Goal: Find specific page/section: Find specific page/section

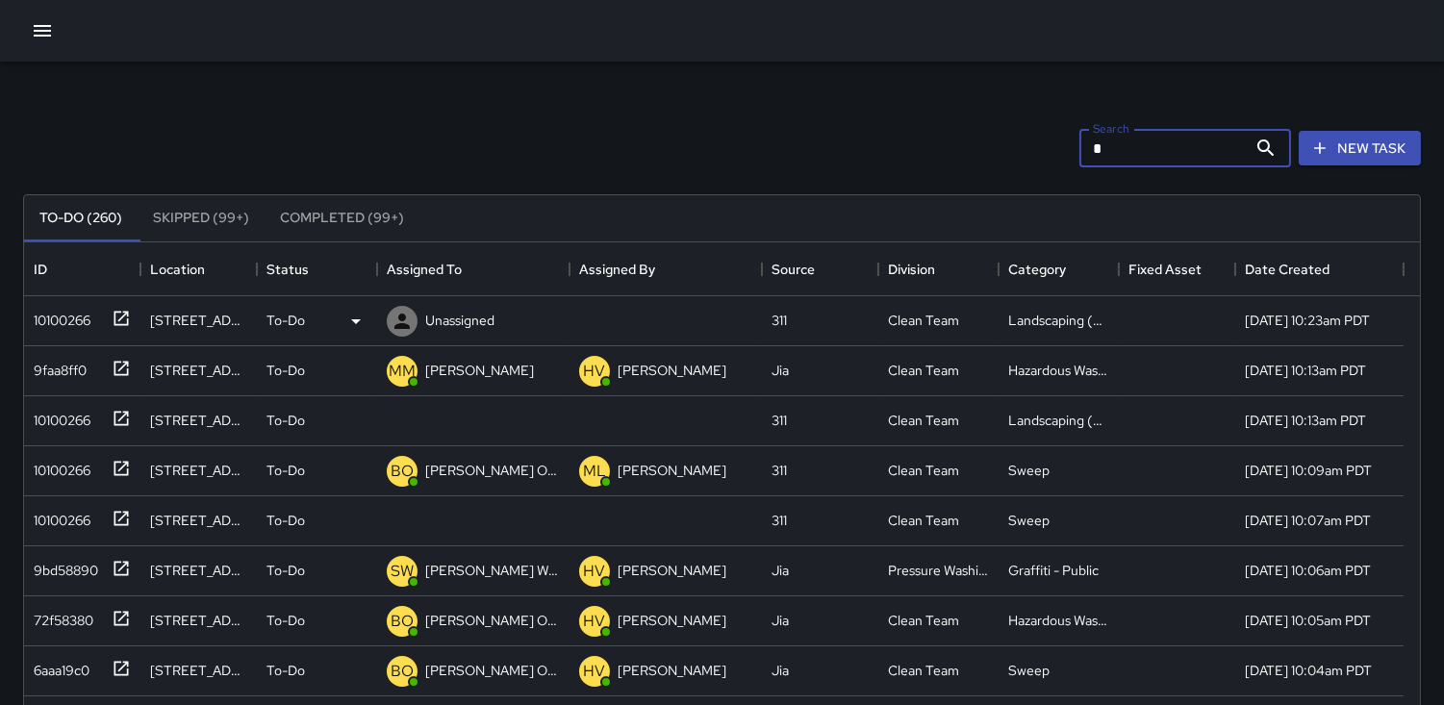
scroll to position [799, 1380]
click at [69, 333] on div "10100266" at bounding box center [82, 321] width 116 height 50
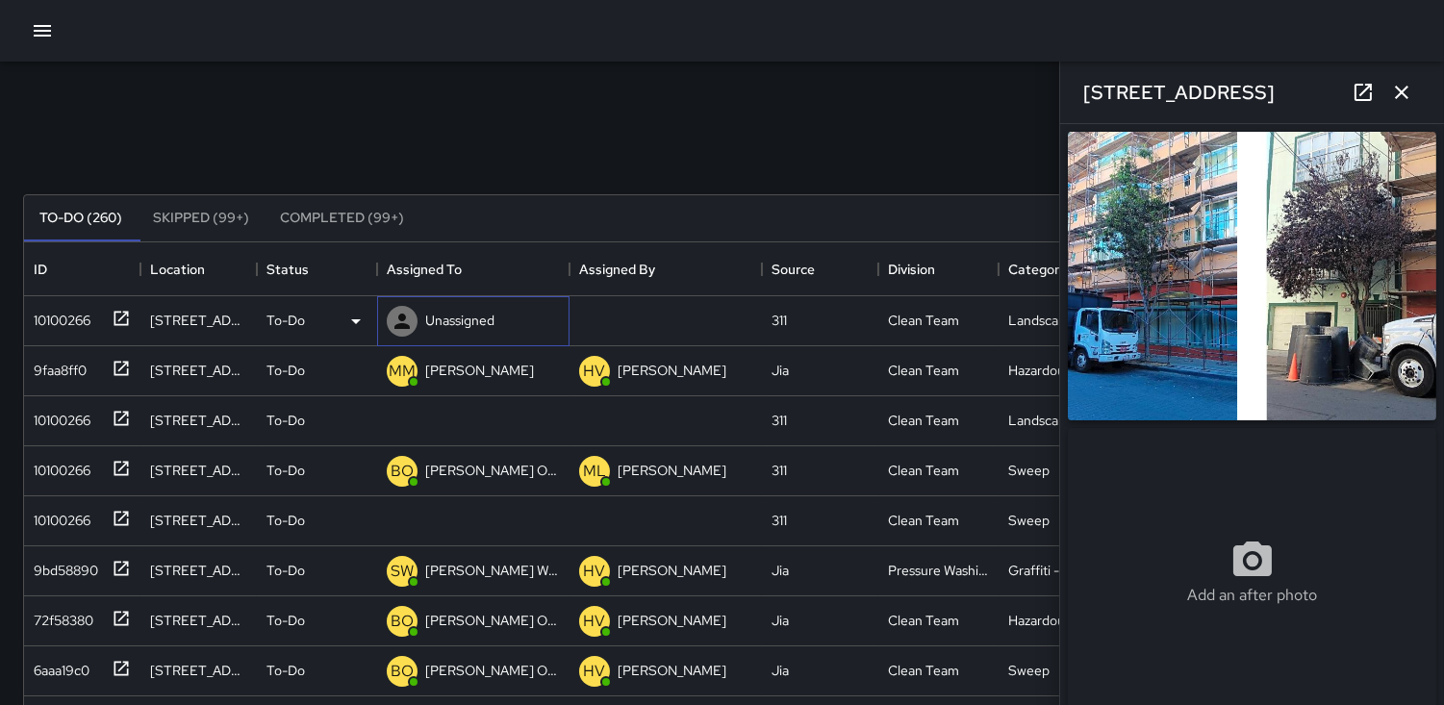
click at [401, 324] on icon at bounding box center [402, 321] width 15 height 15
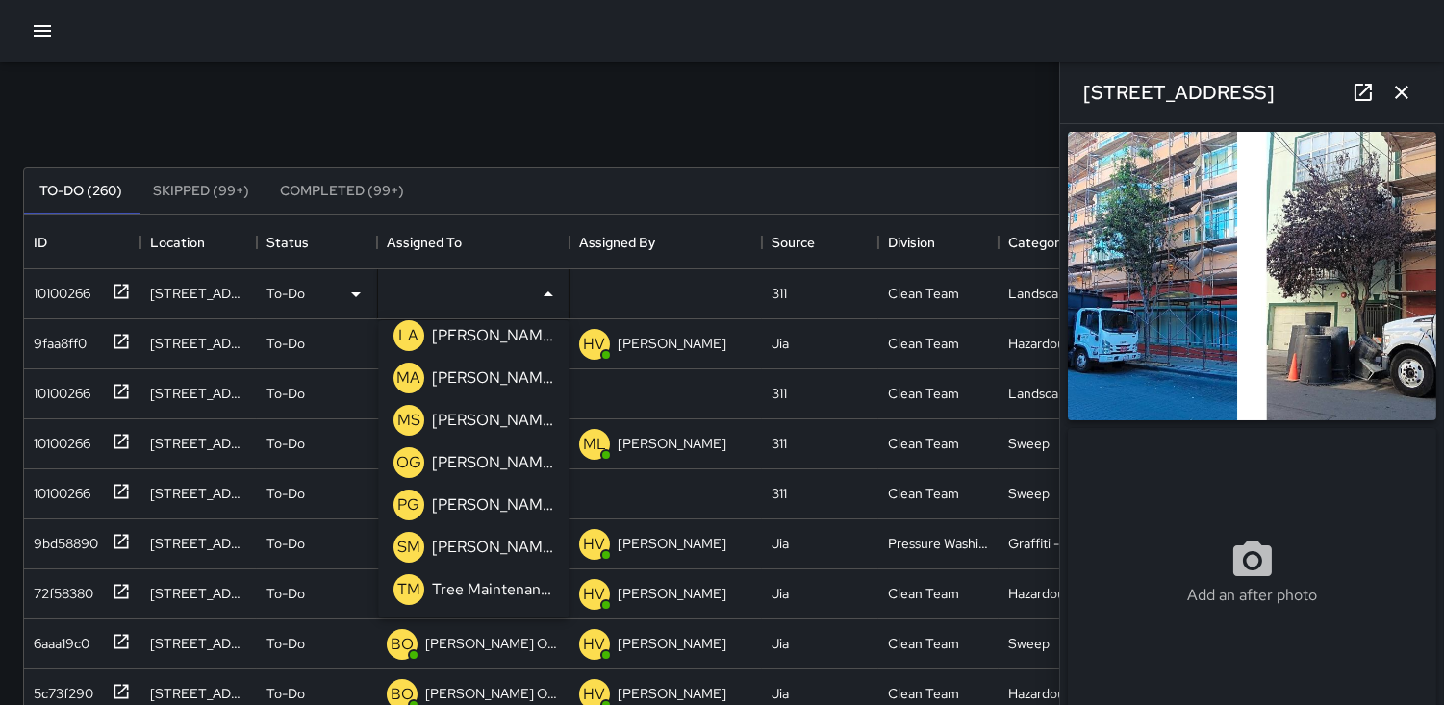
scroll to position [107, 0]
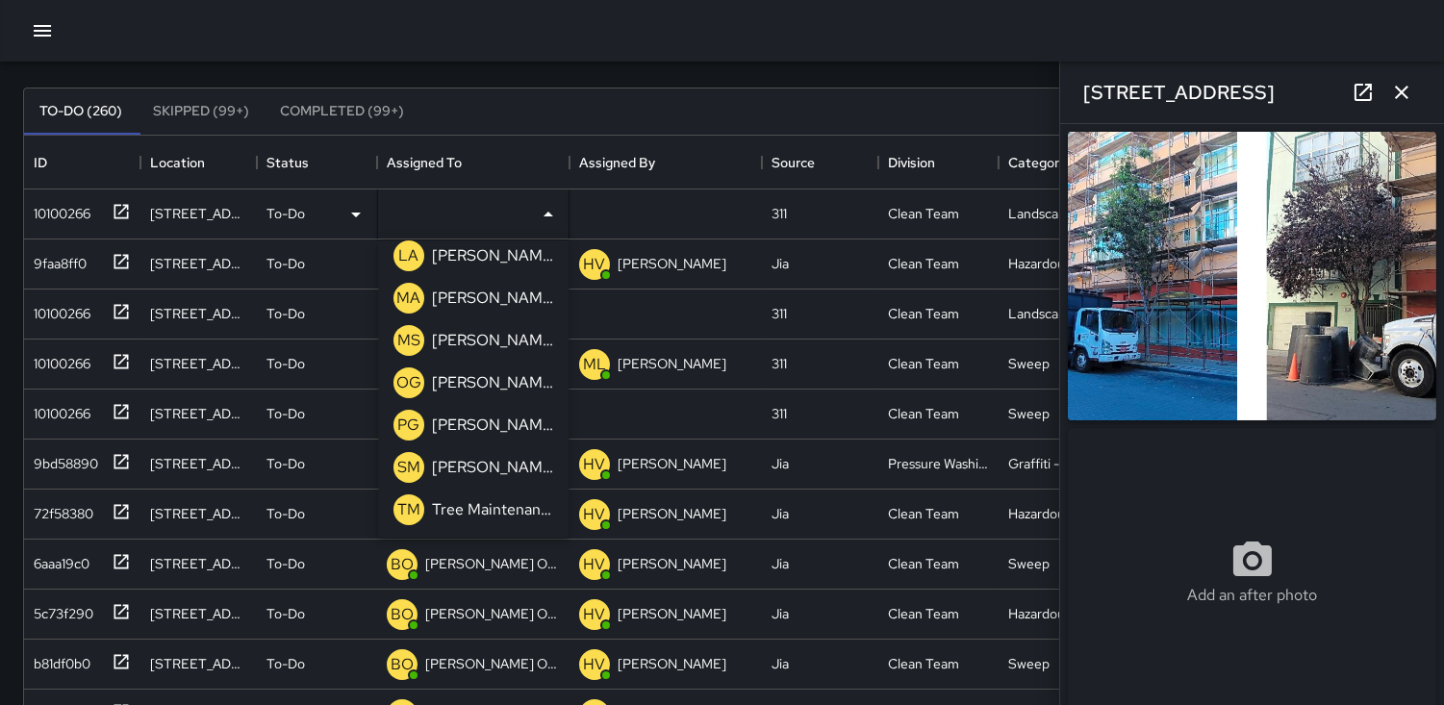
click at [411, 508] on p "TM" at bounding box center [408, 509] width 23 height 23
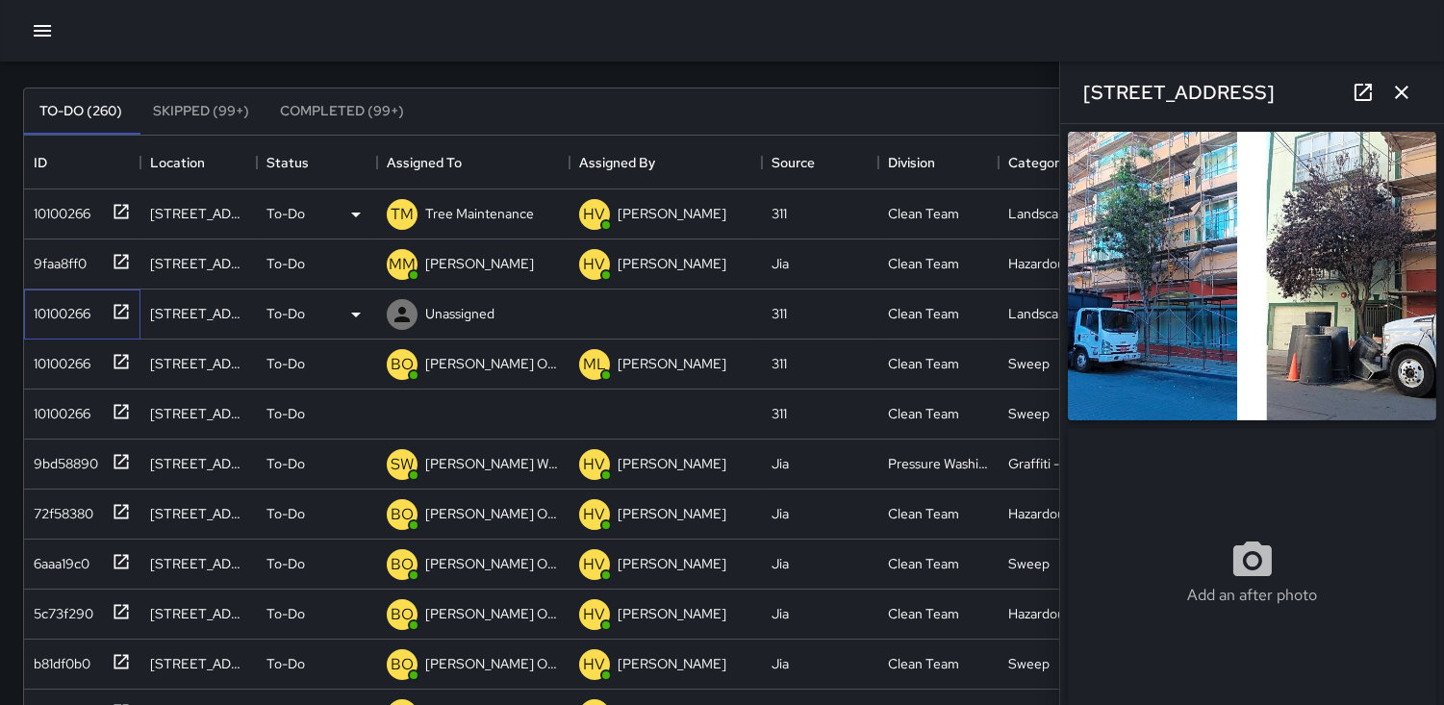
click at [50, 304] on div "10100266" at bounding box center [58, 309] width 64 height 27
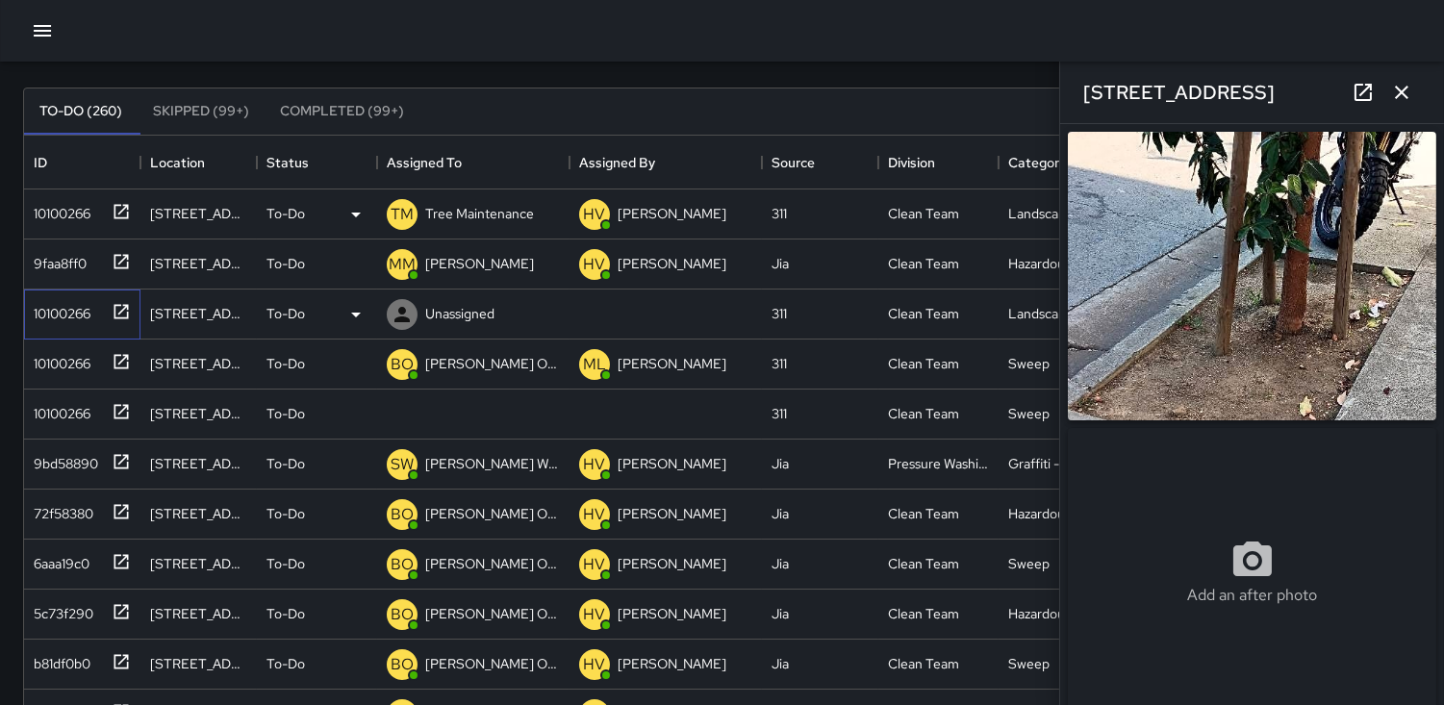
type input "**********"
click at [1293, 222] on img at bounding box center [1252, 276] width 369 height 289
click at [412, 309] on icon at bounding box center [402, 314] width 23 height 23
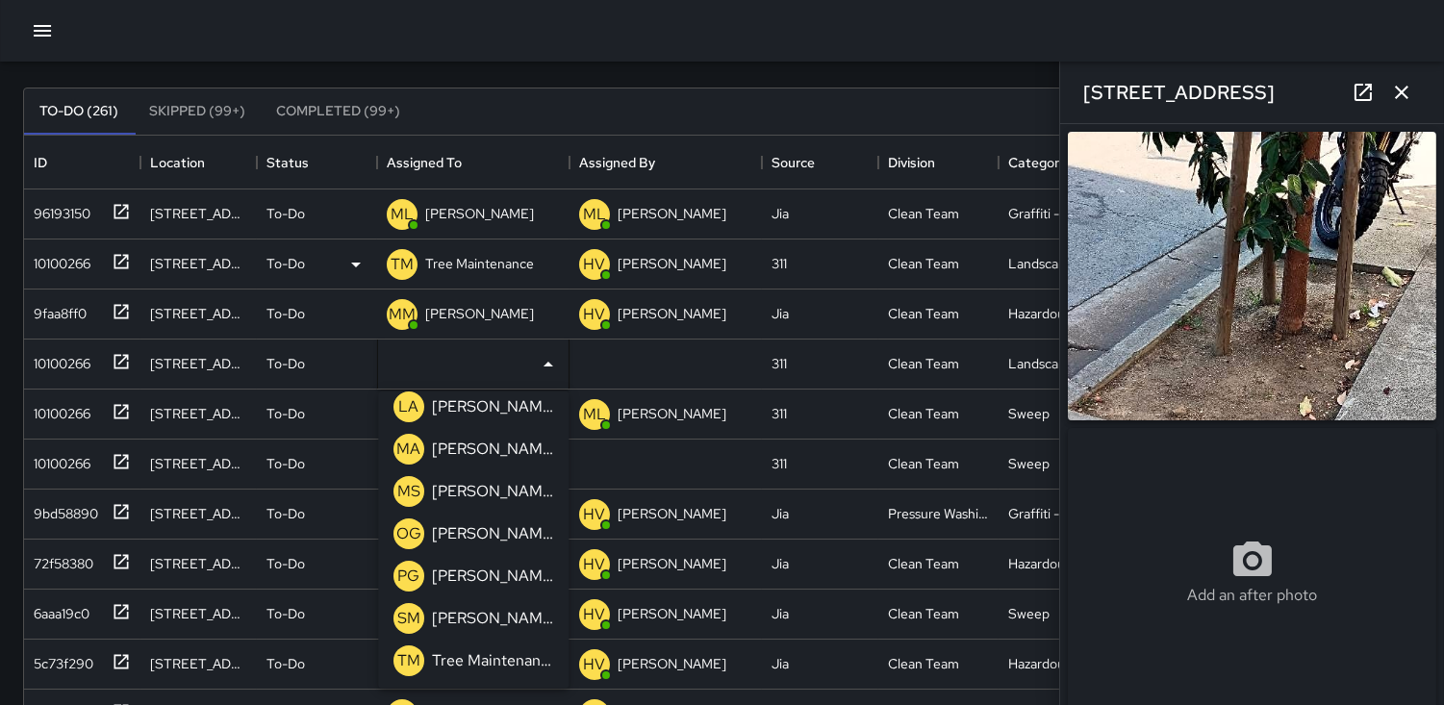
scroll to position [214, 0]
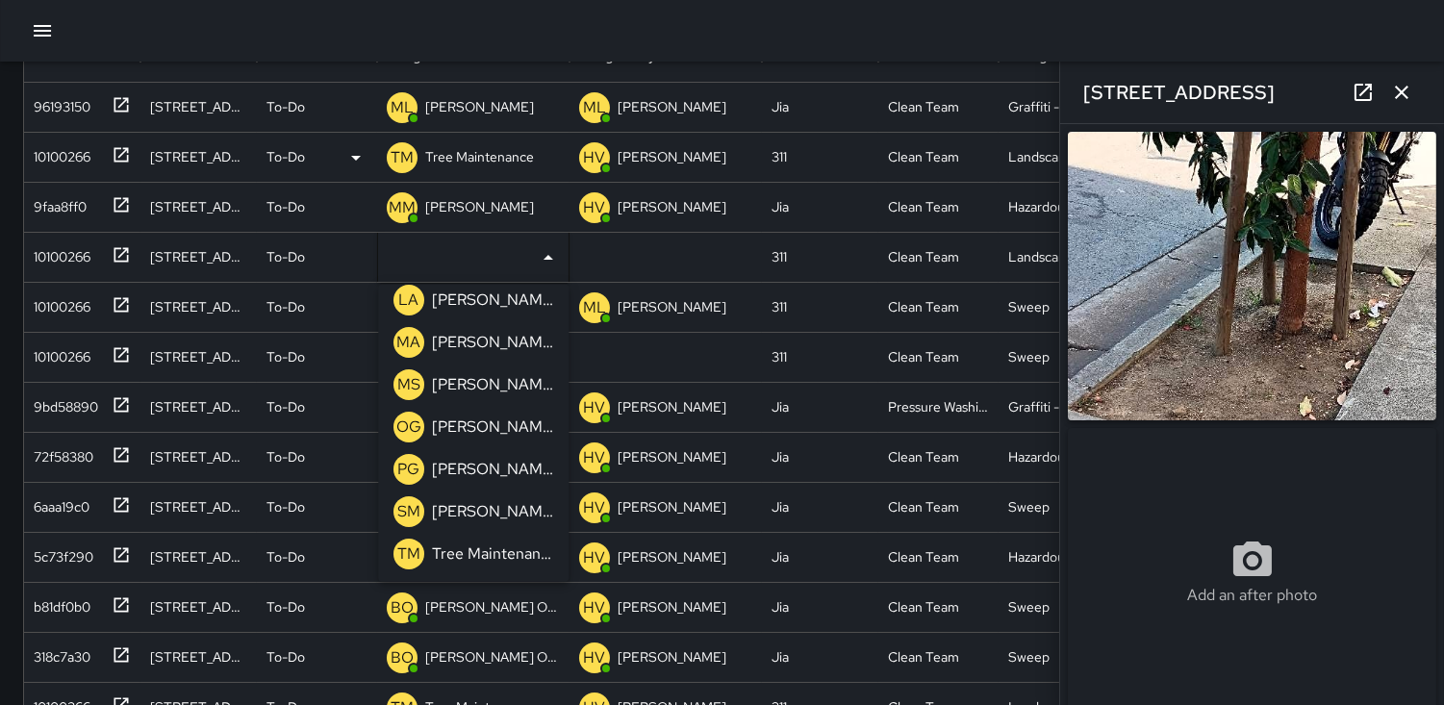
click at [409, 549] on p "TM" at bounding box center [408, 554] width 23 height 23
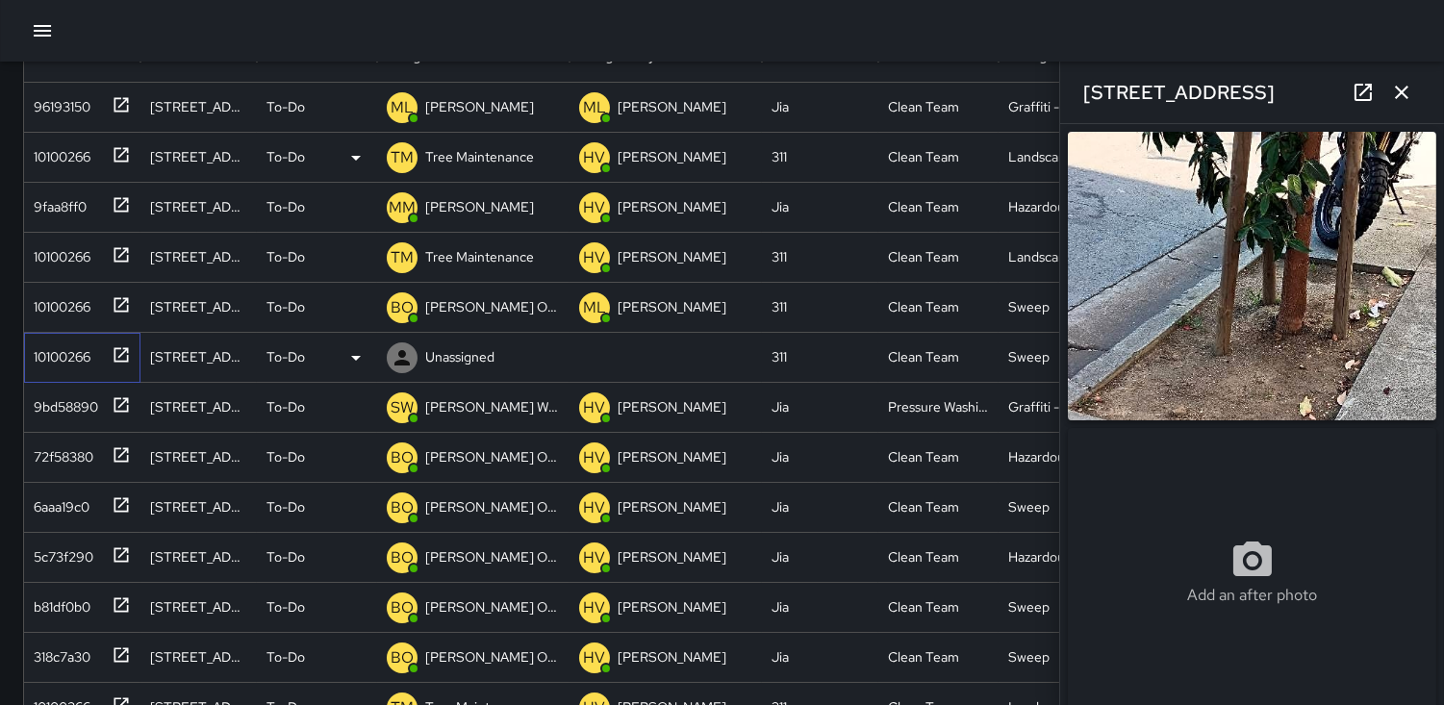
click at [49, 361] on div "10100266" at bounding box center [58, 353] width 64 height 27
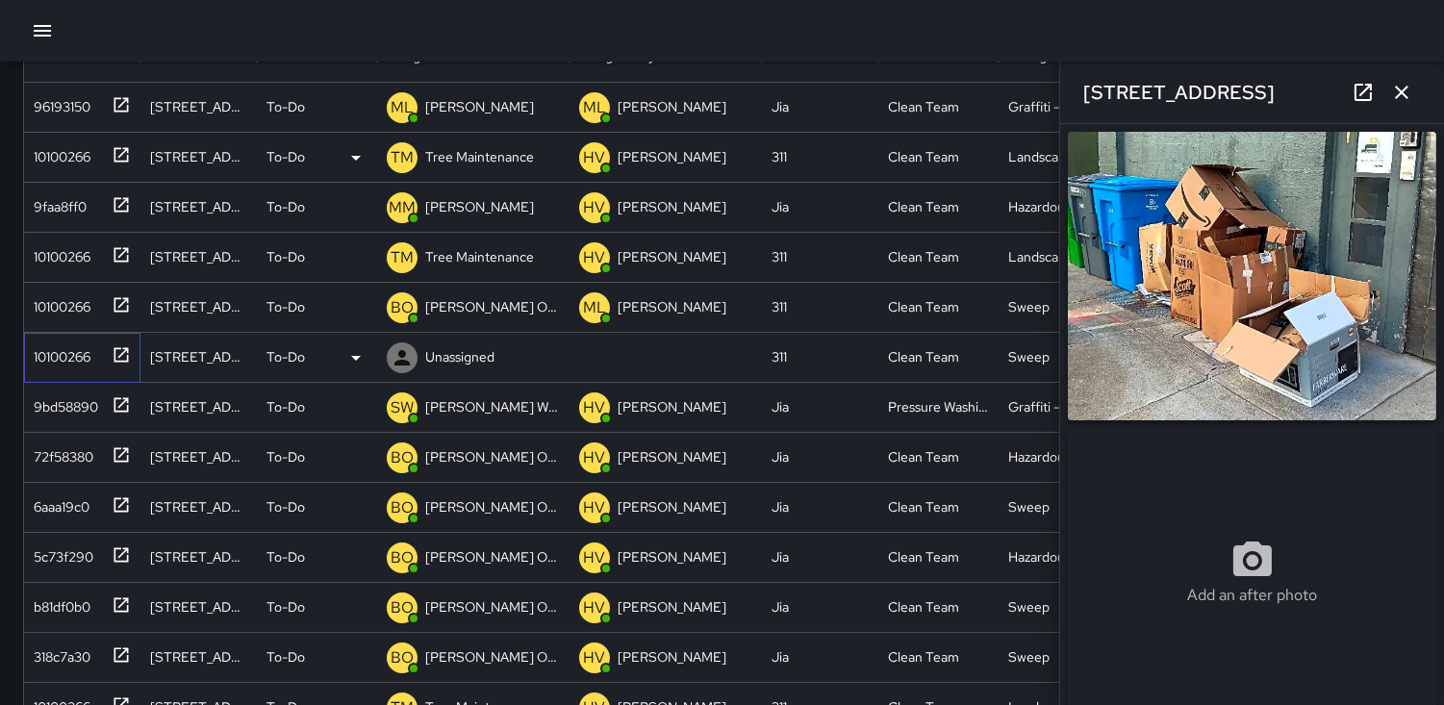
type input "**********"
click at [357, 358] on icon at bounding box center [356, 358] width 10 height 5
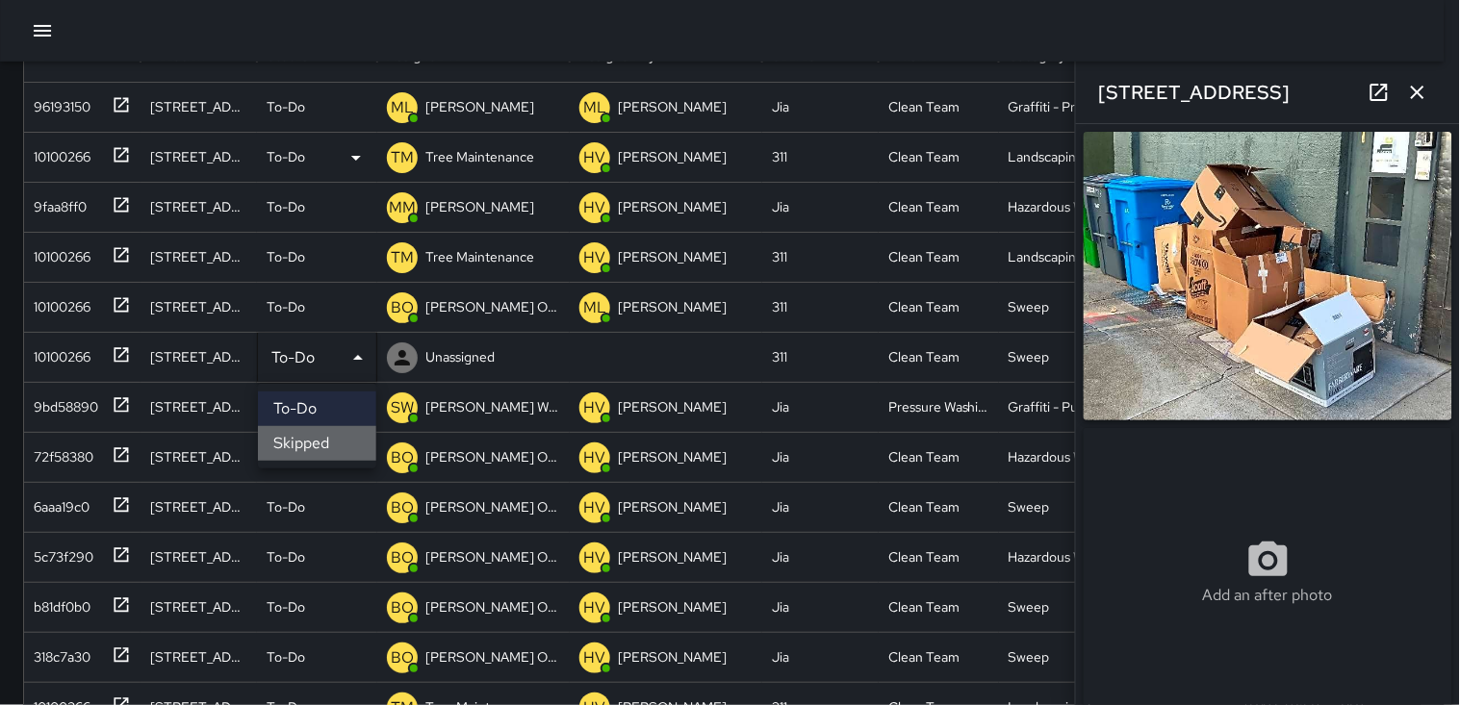
click at [324, 431] on li "Skipped" at bounding box center [317, 443] width 118 height 35
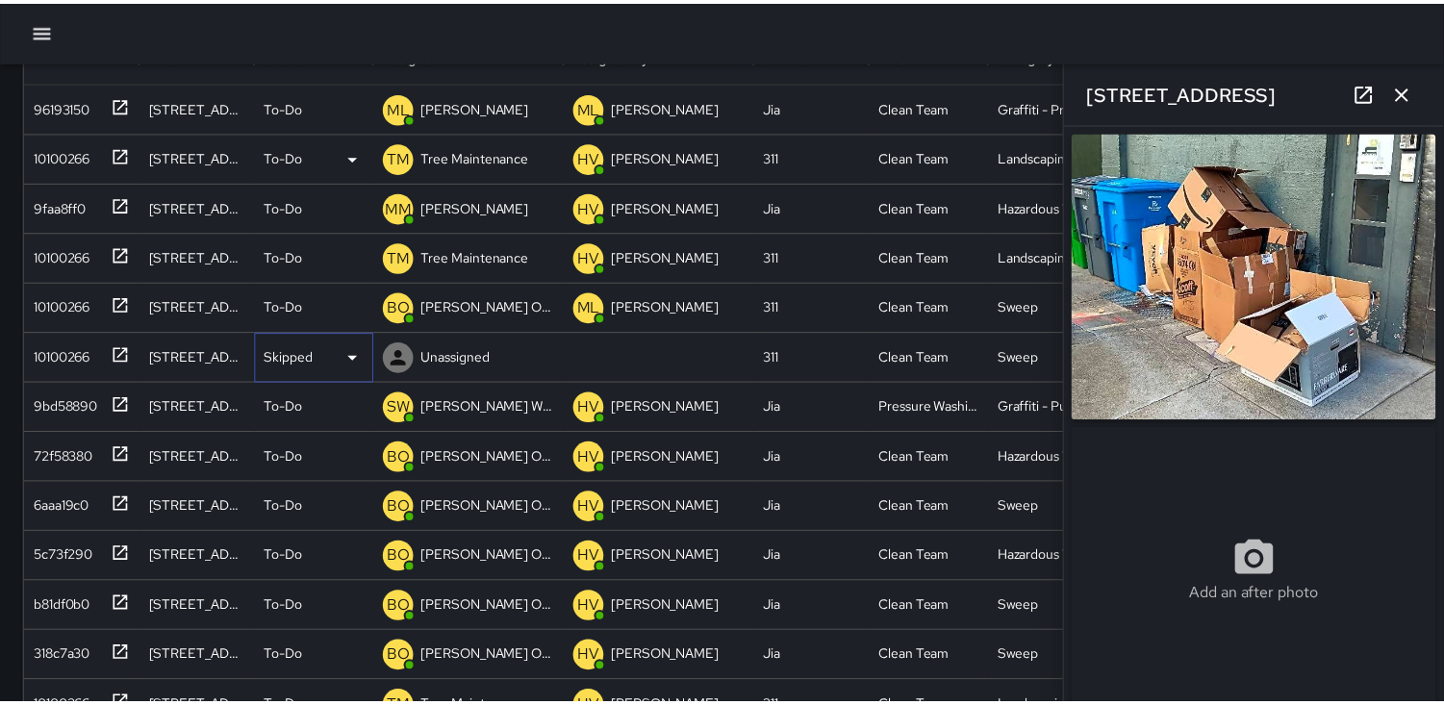
scroll to position [16, 16]
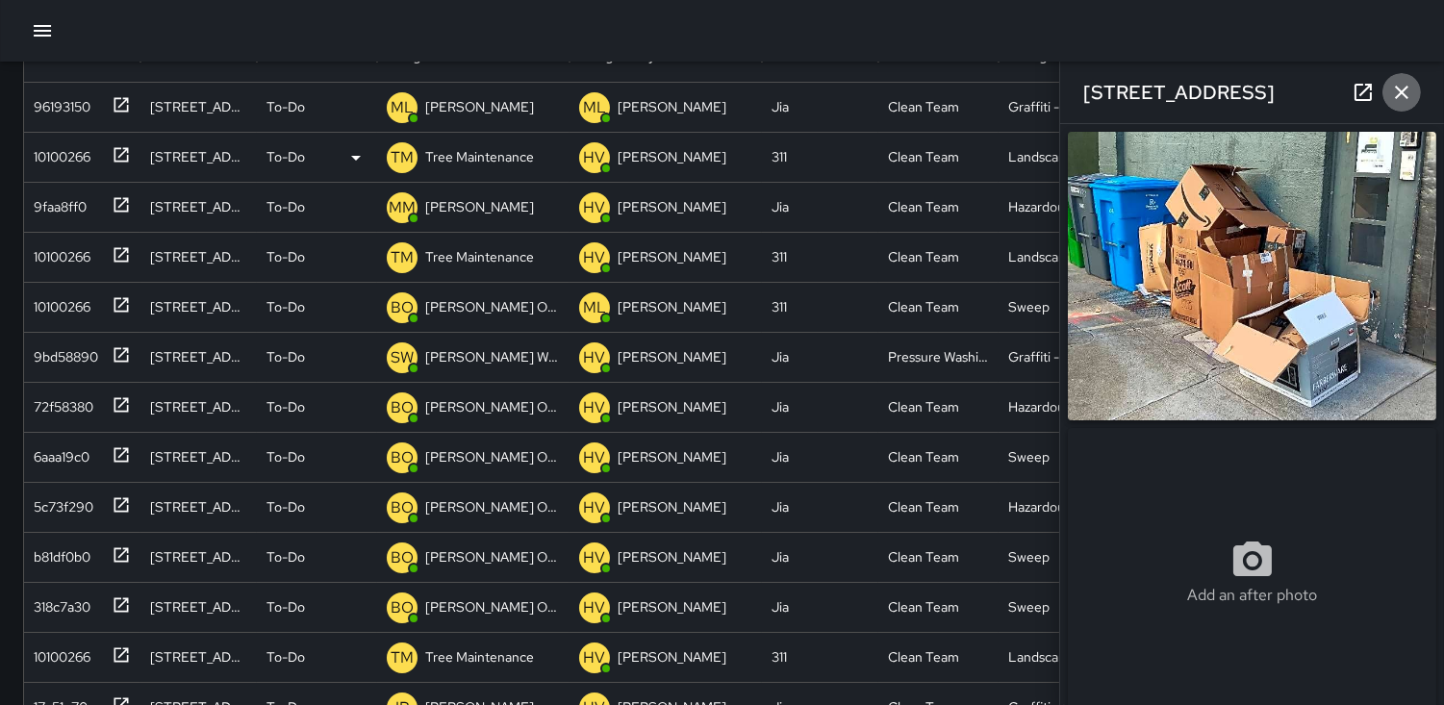
click at [1398, 92] on icon "button" at bounding box center [1401, 92] width 23 height 23
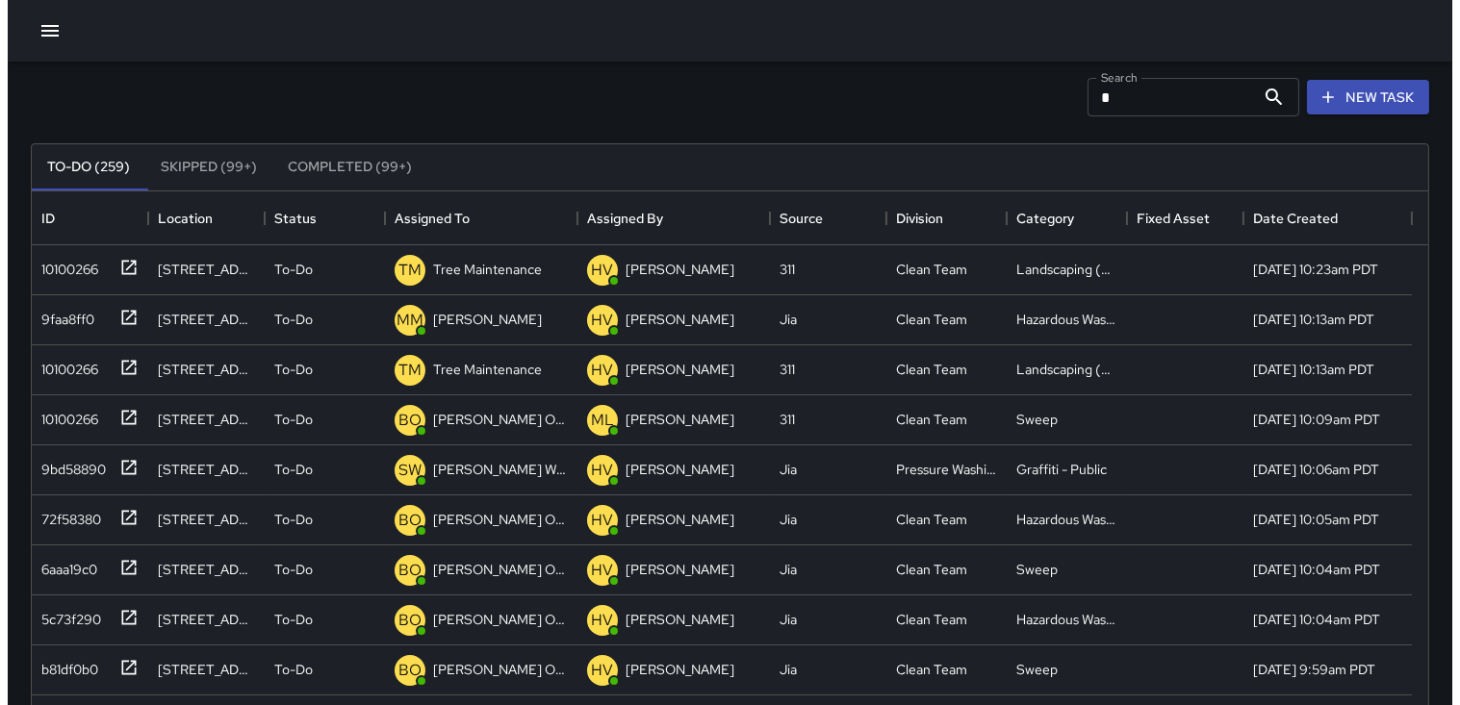
scroll to position [0, 0]
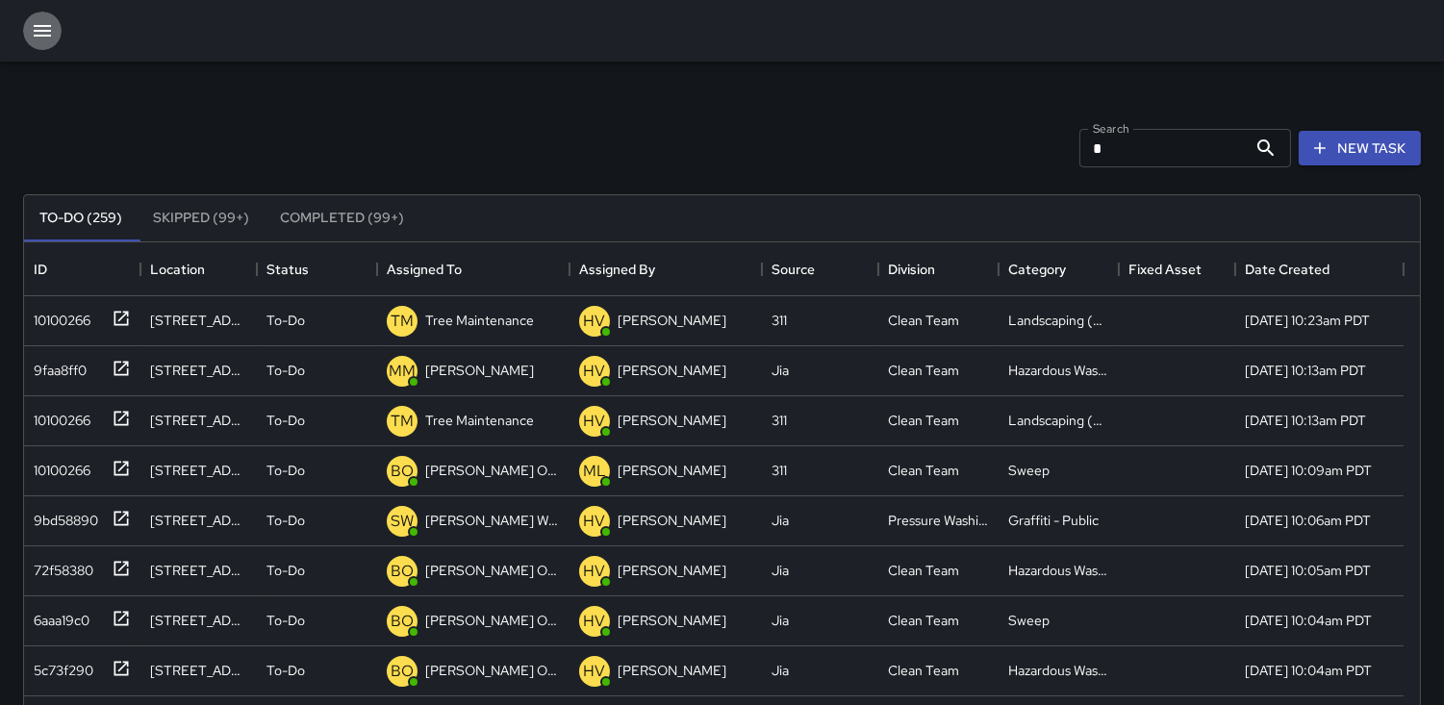
click at [39, 38] on icon "button" at bounding box center [42, 30] width 23 height 23
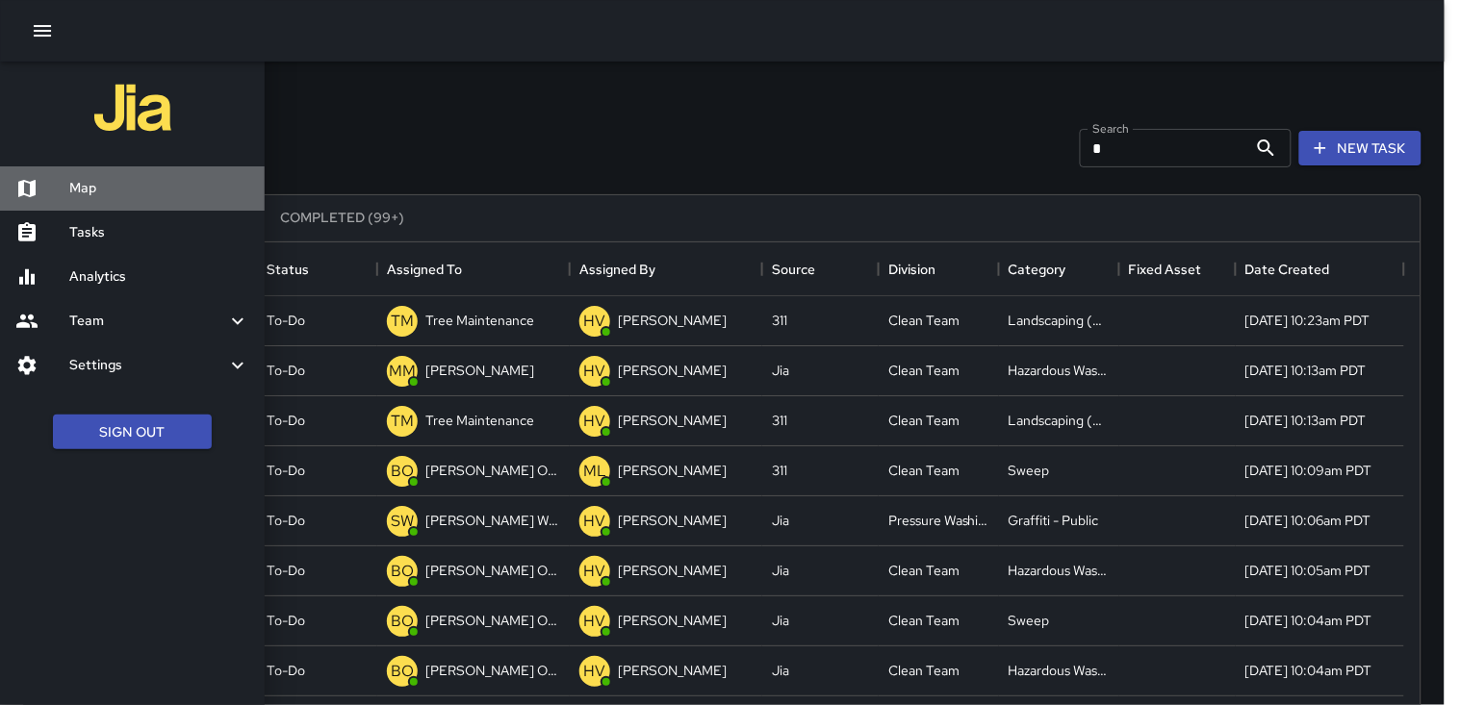
click at [98, 193] on h6 "Map" at bounding box center [159, 188] width 180 height 21
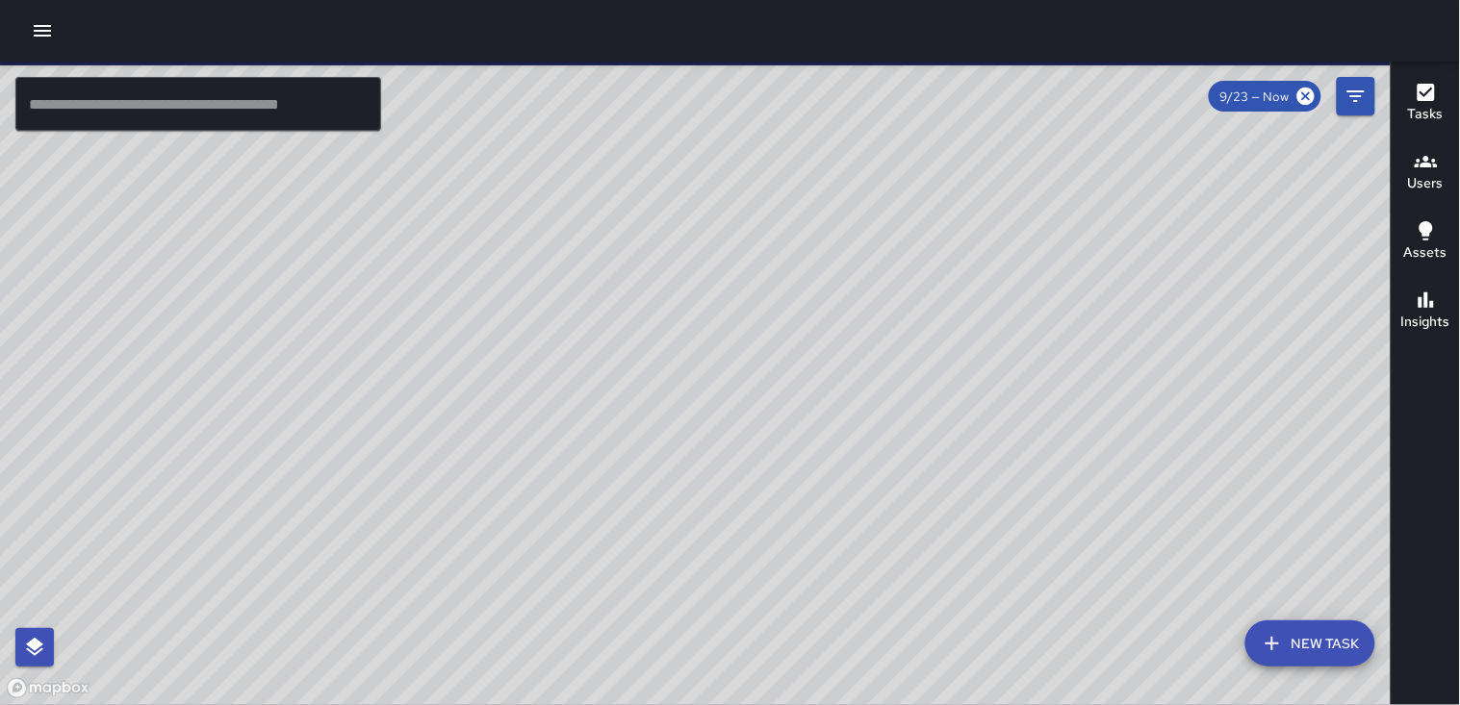
click at [1421, 167] on icon "button" at bounding box center [1426, 161] width 23 height 23
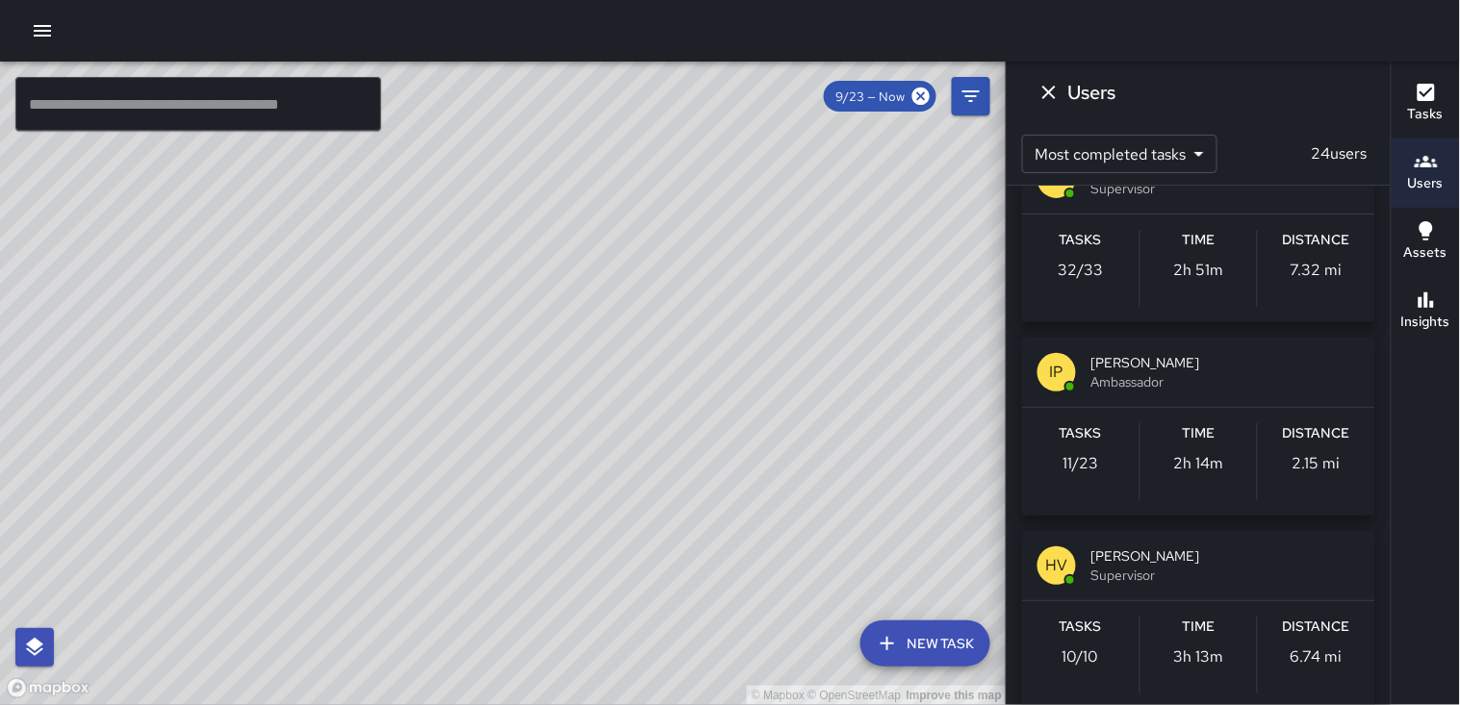
scroll to position [748, 0]
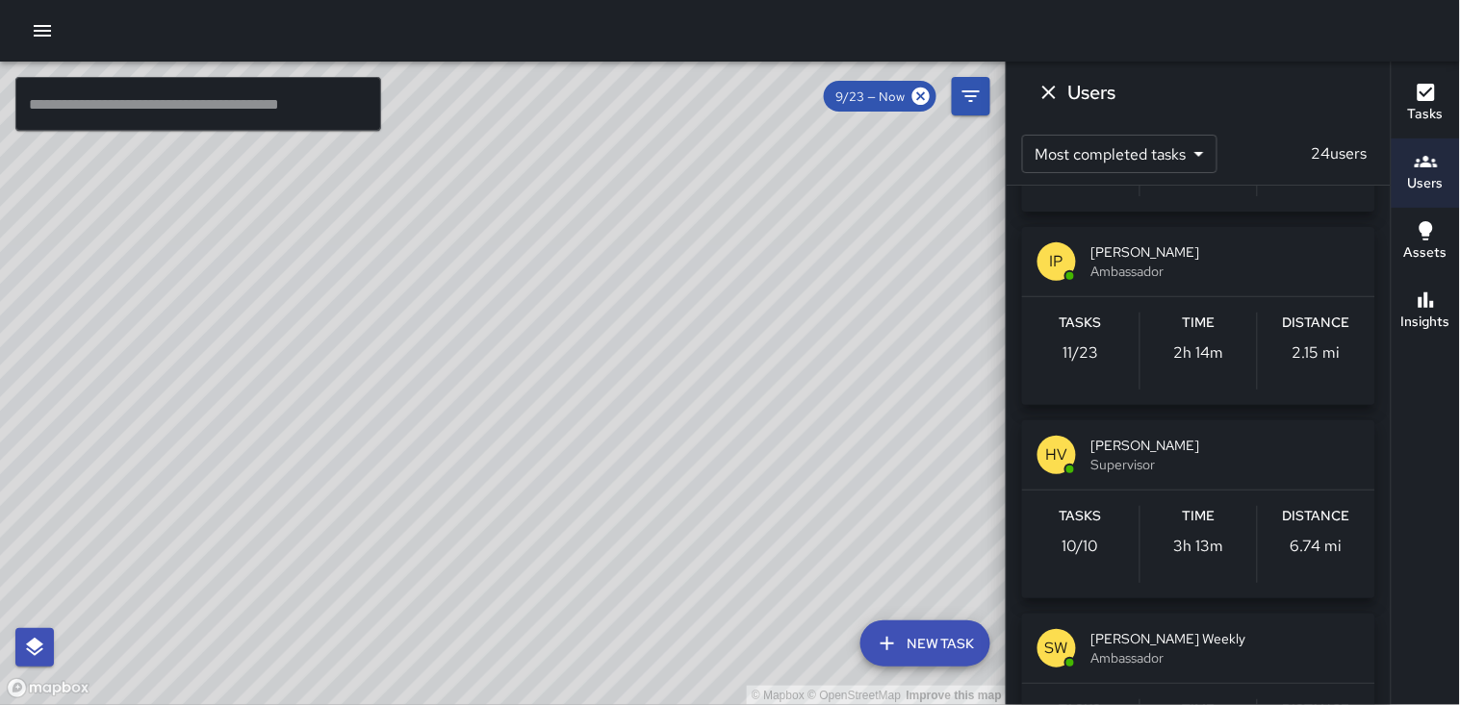
click at [1304, 368] on div "Distance 2.15 mi" at bounding box center [1316, 351] width 117 height 77
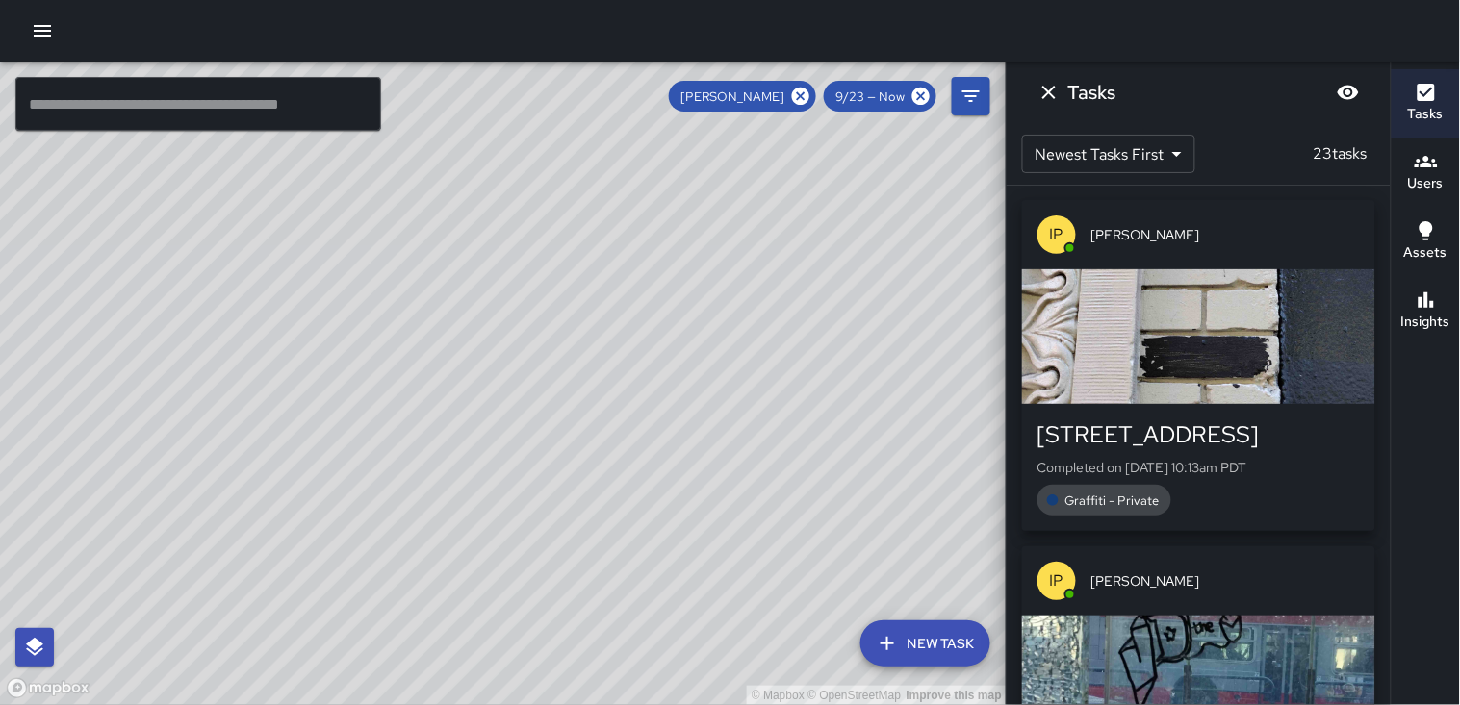
scroll to position [0, 0]
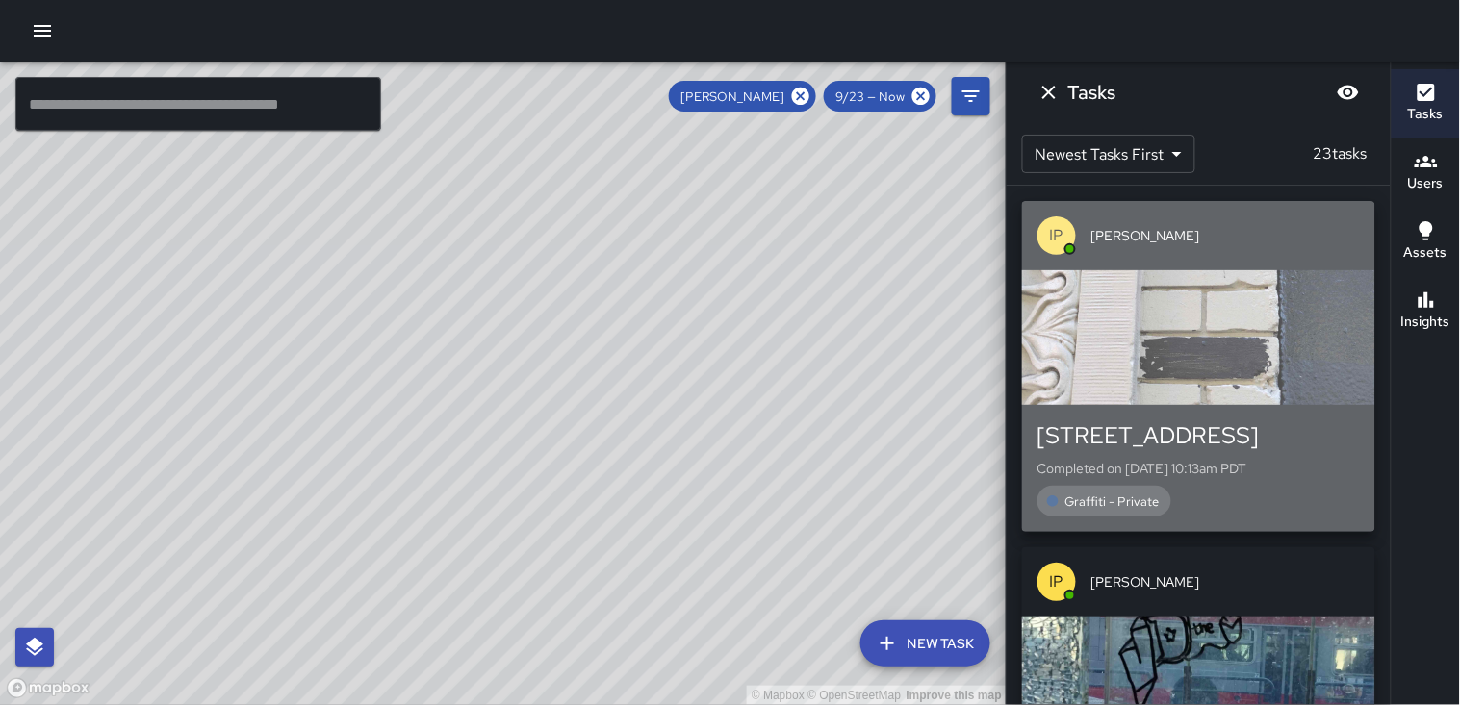
click at [1227, 346] on div "button" at bounding box center [1198, 337] width 353 height 135
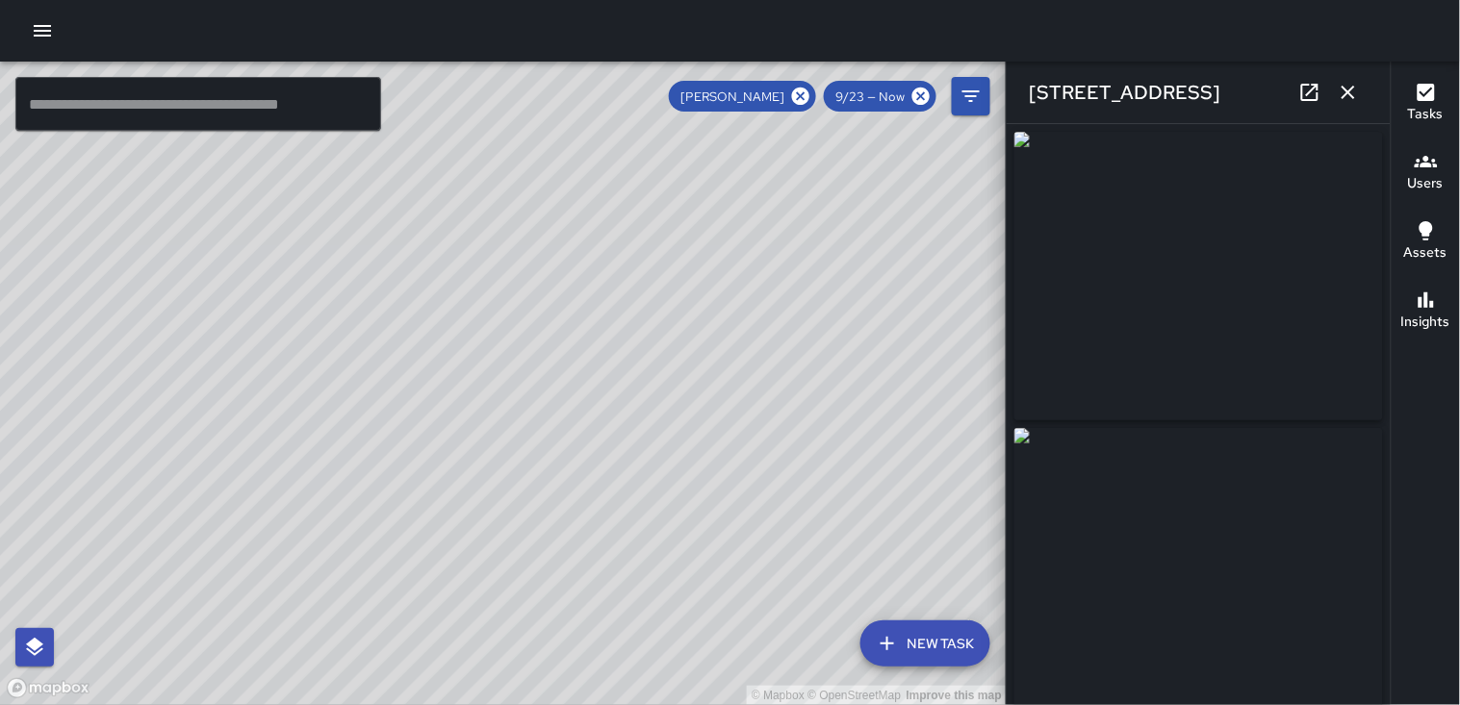
type input "**********"
click at [1347, 88] on icon "button" at bounding box center [1348, 92] width 23 height 23
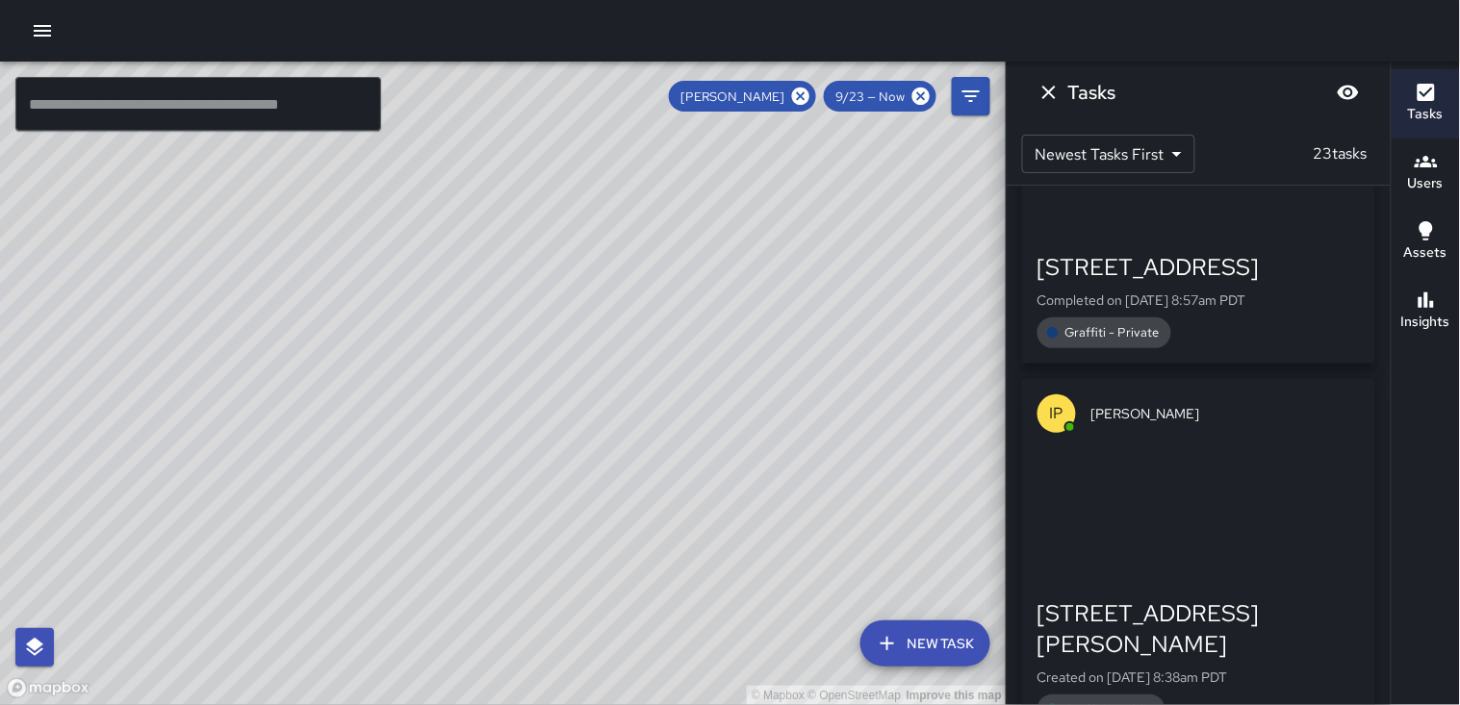
scroll to position [5666, 0]
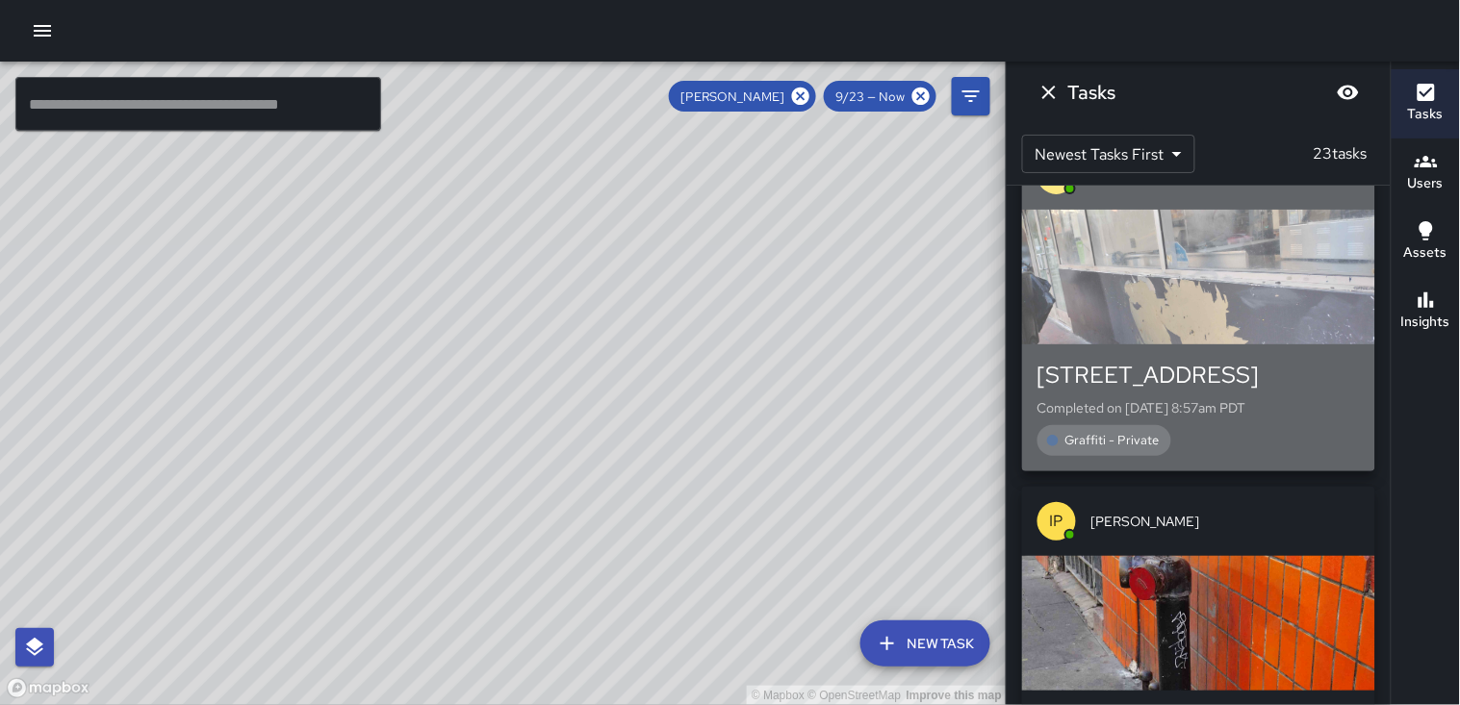
click at [1216, 319] on div "button" at bounding box center [1198, 277] width 353 height 135
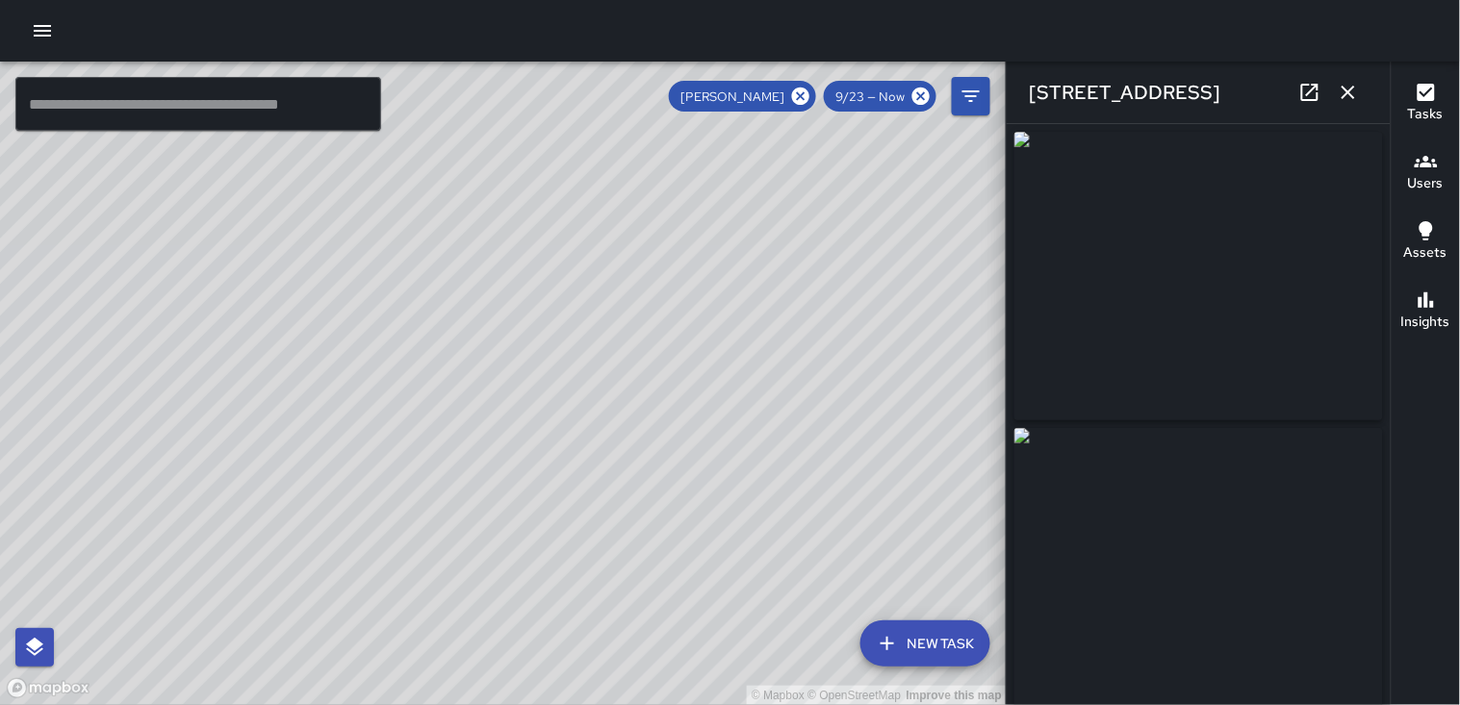
type input "**********"
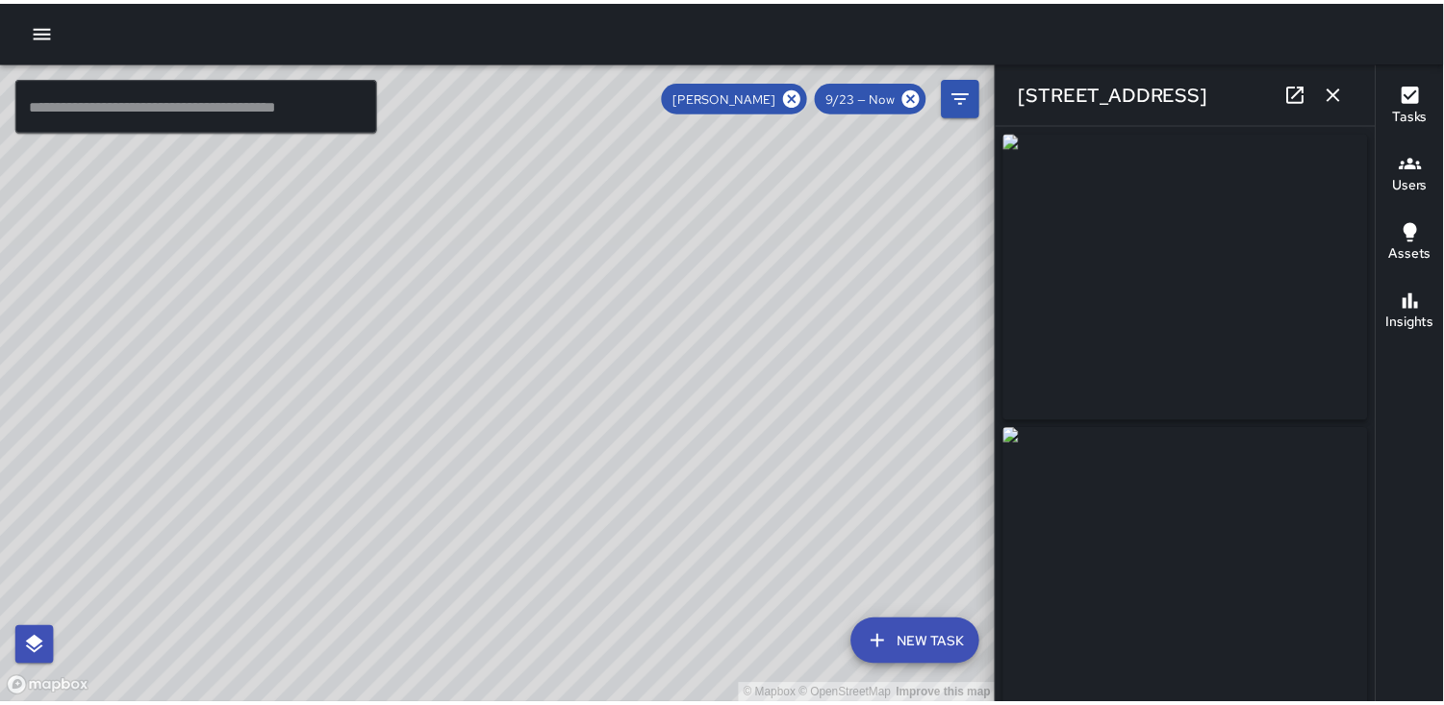
scroll to position [6359, 0]
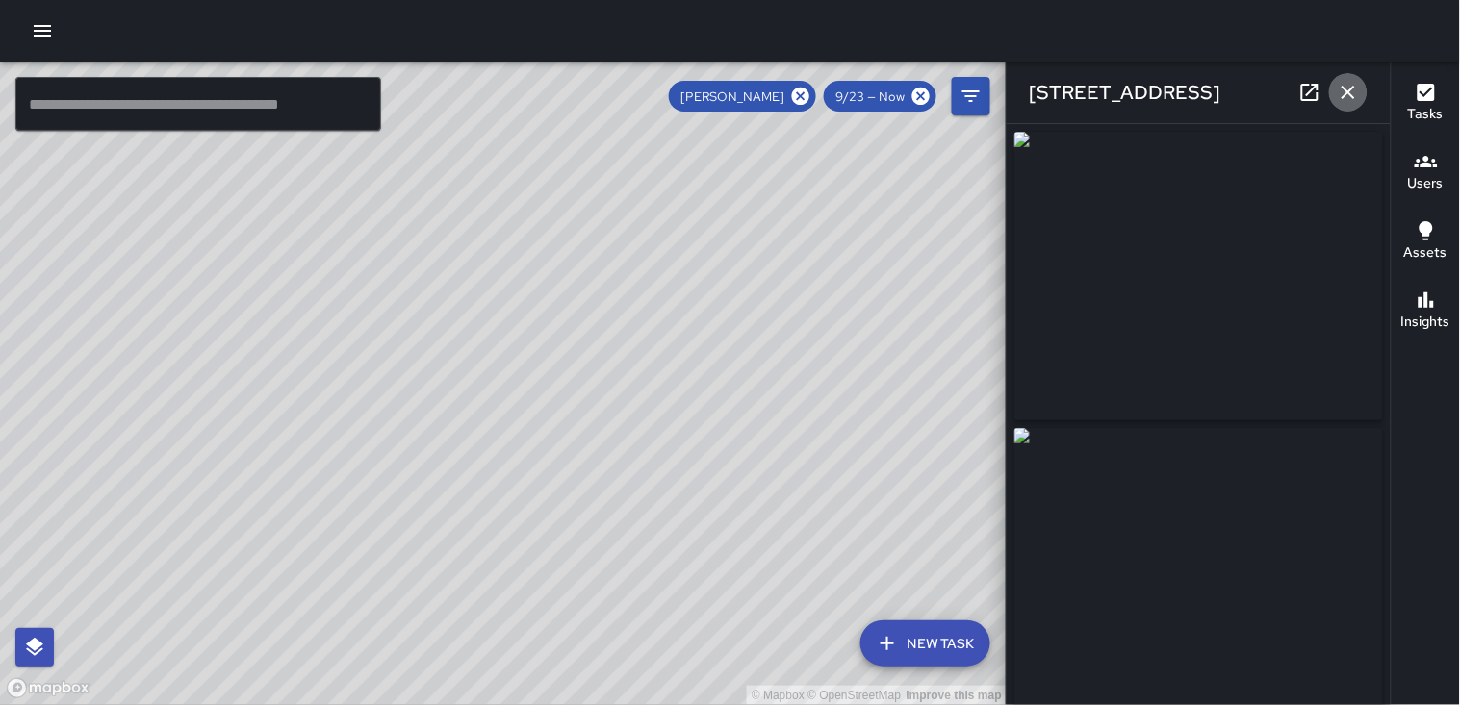
click at [1344, 91] on icon "button" at bounding box center [1348, 92] width 23 height 23
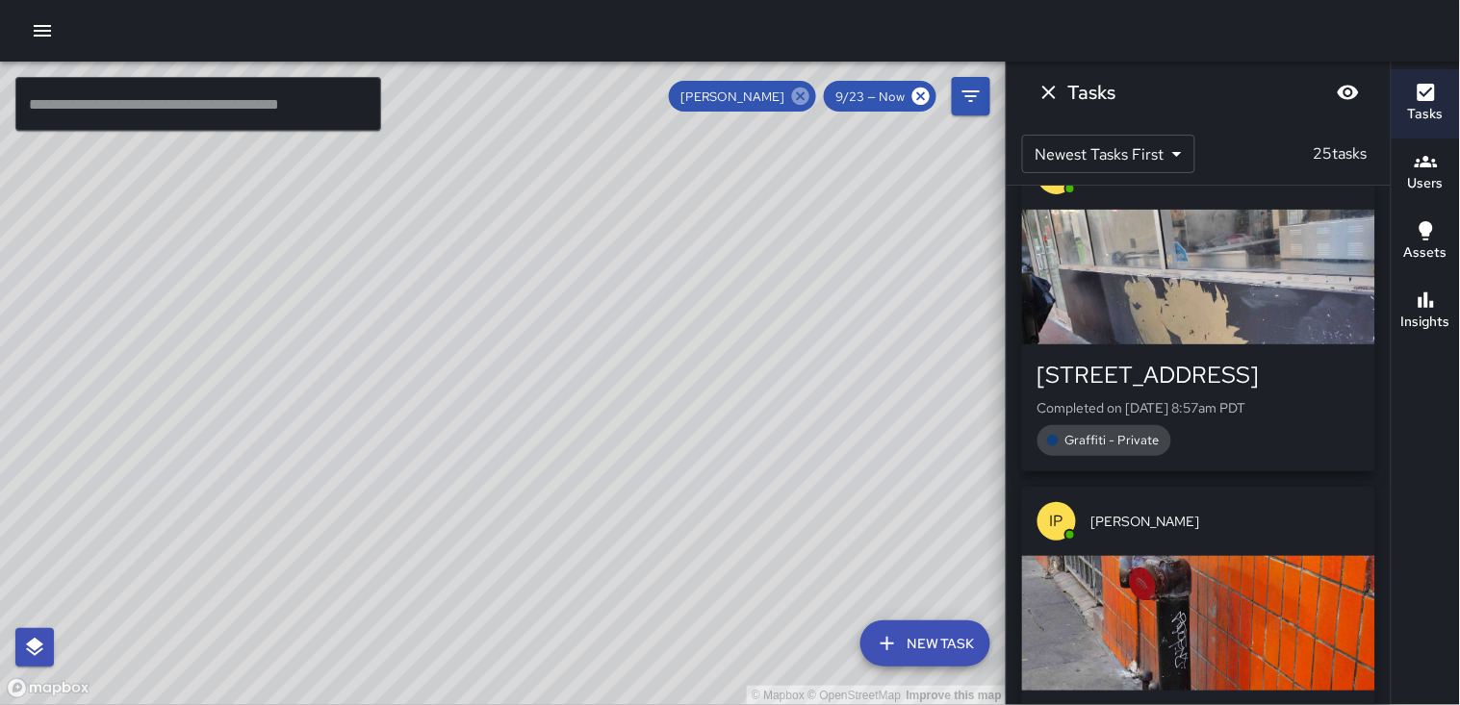
click at [801, 94] on icon at bounding box center [800, 96] width 17 height 17
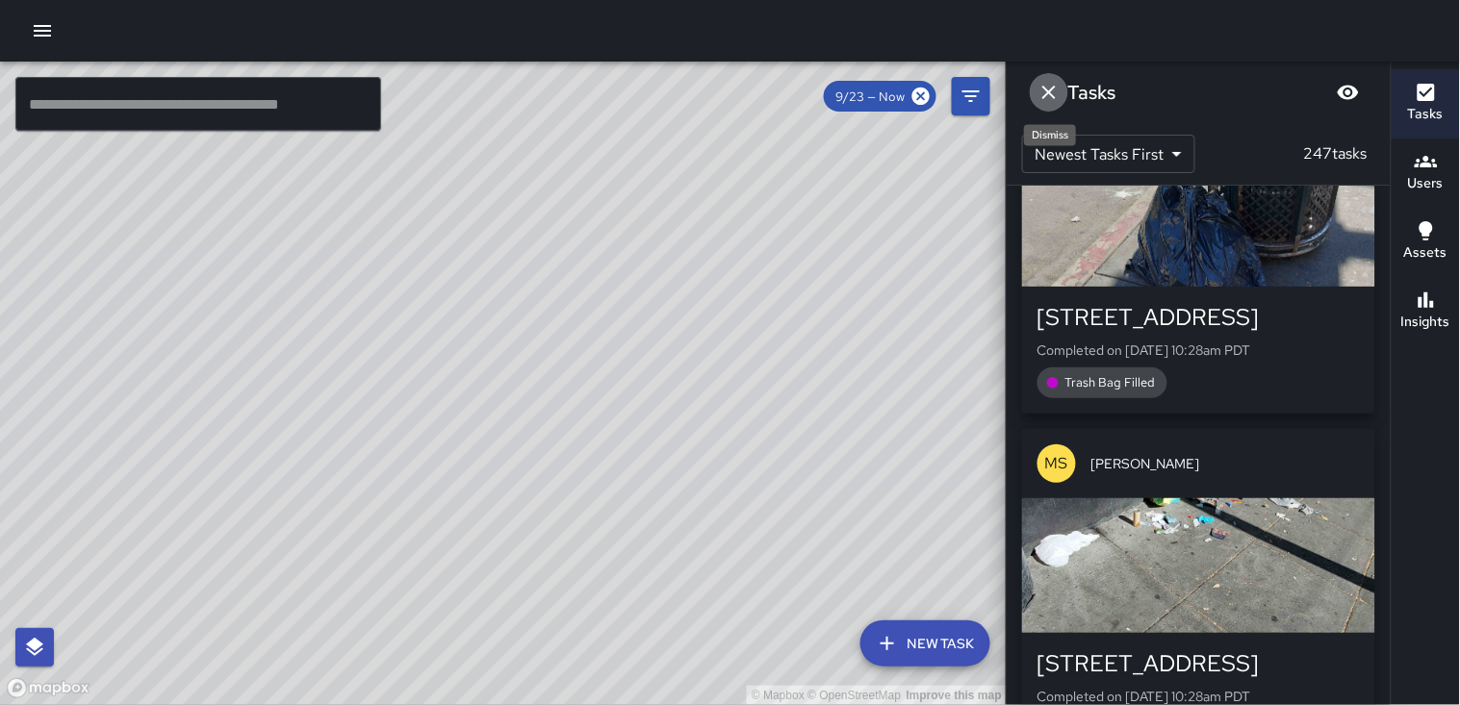
click at [1051, 93] on icon "Dismiss" at bounding box center [1048, 92] width 13 height 13
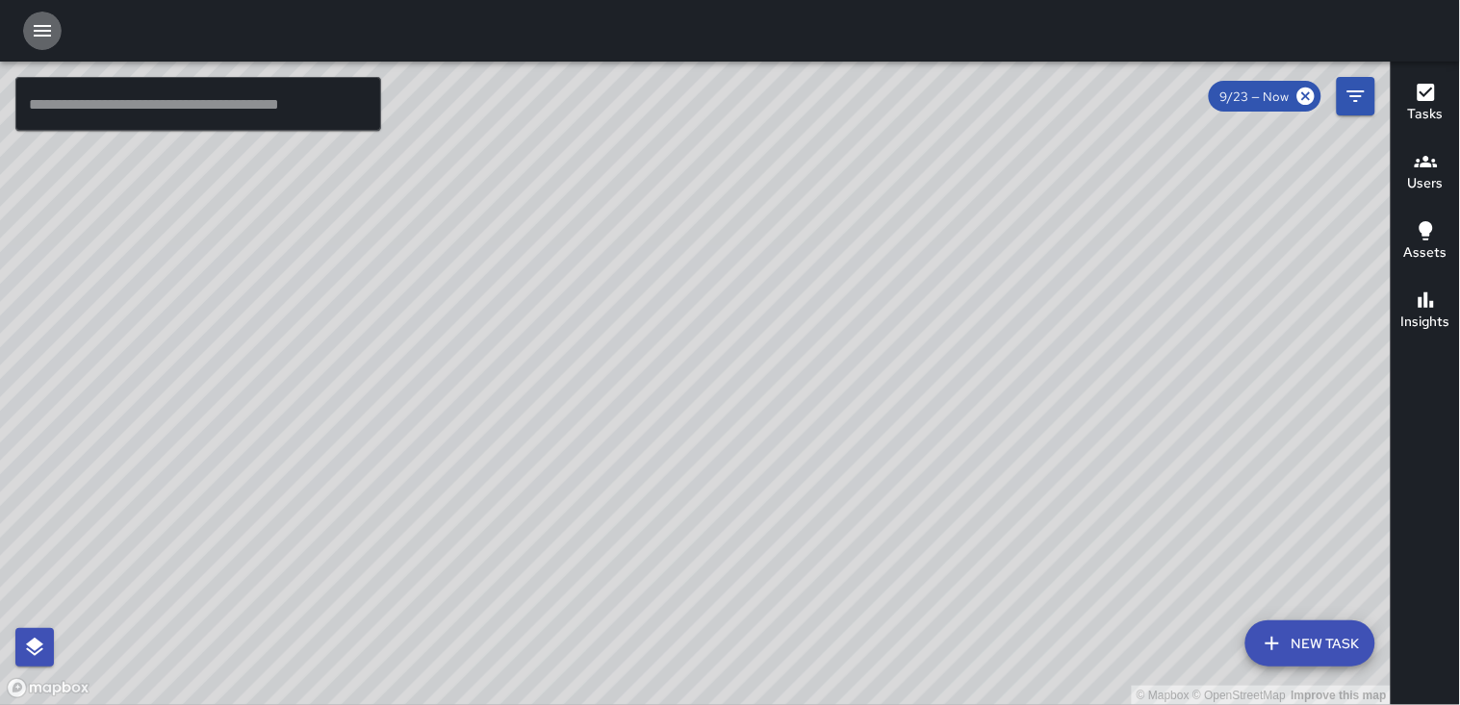
drag, startPoint x: 45, startPoint y: 33, endPoint x: 56, endPoint y: 35, distance: 10.8
click at [46, 33] on icon "button" at bounding box center [42, 30] width 23 height 23
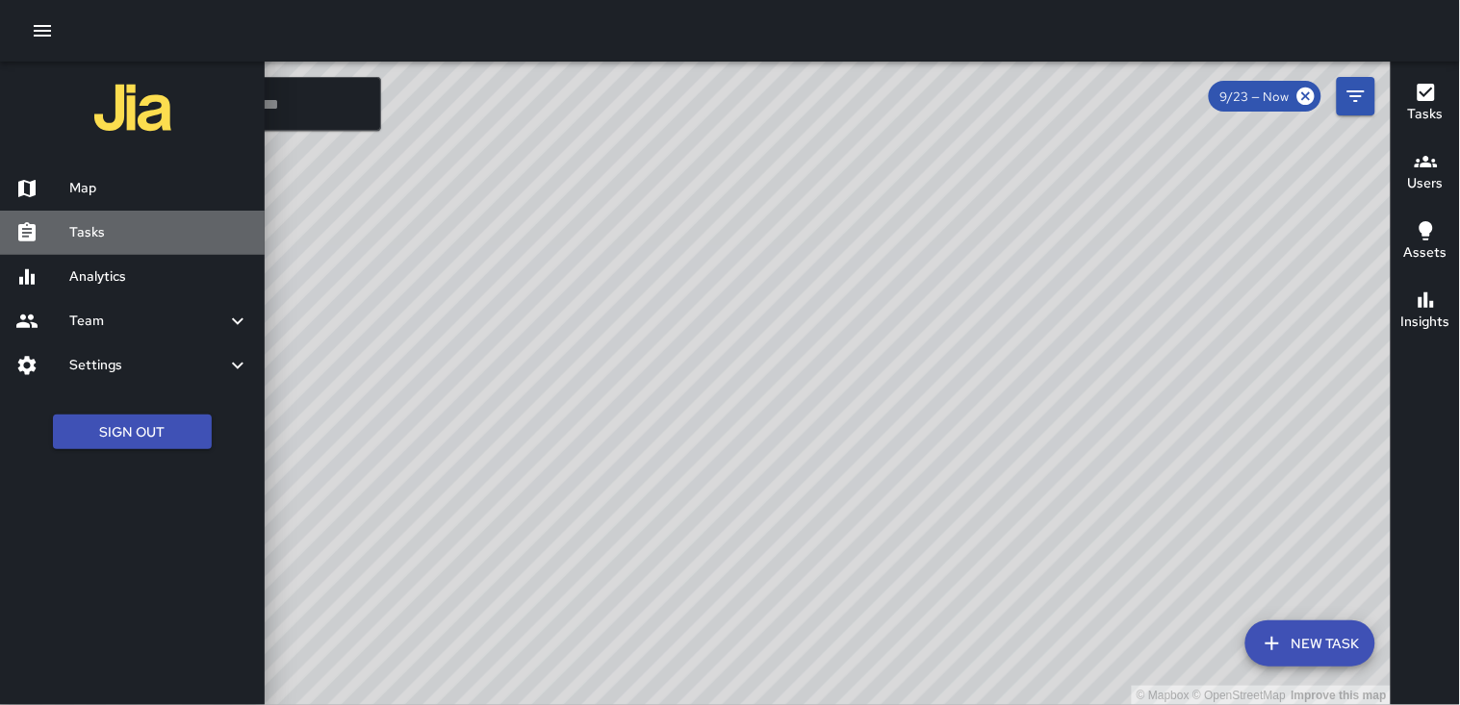
click at [109, 231] on h6 "Tasks" at bounding box center [159, 232] width 180 height 21
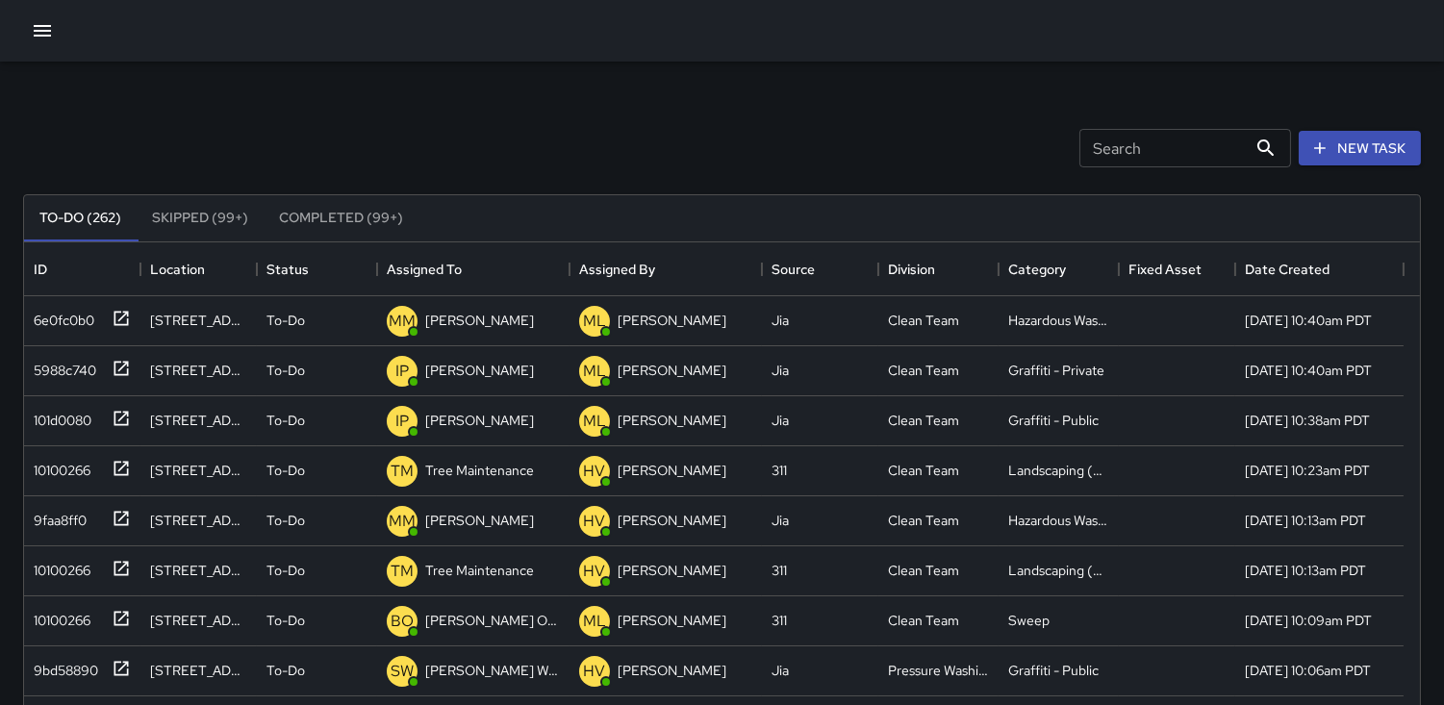
scroll to position [799, 1380]
click at [406, 319] on p "MM" at bounding box center [402, 321] width 27 height 23
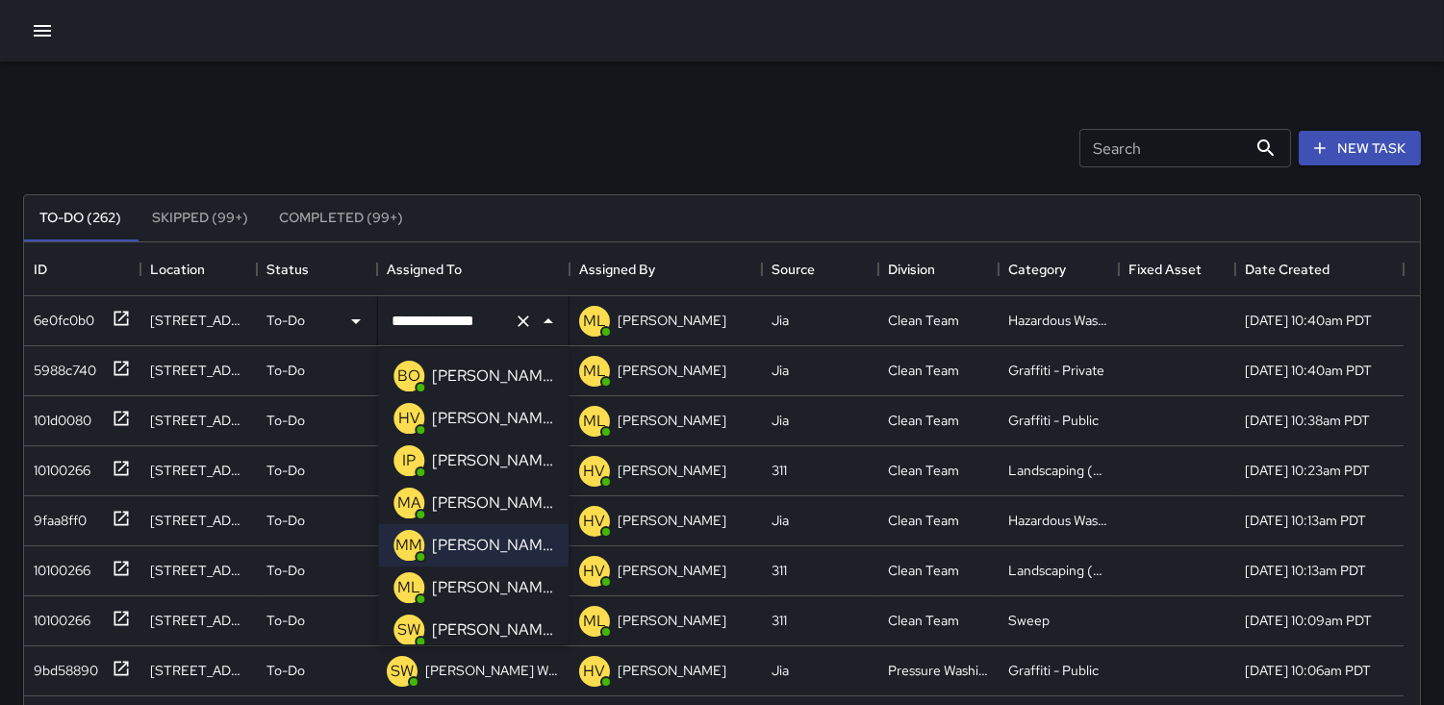
click at [409, 500] on p "MA" at bounding box center [409, 503] width 24 height 23
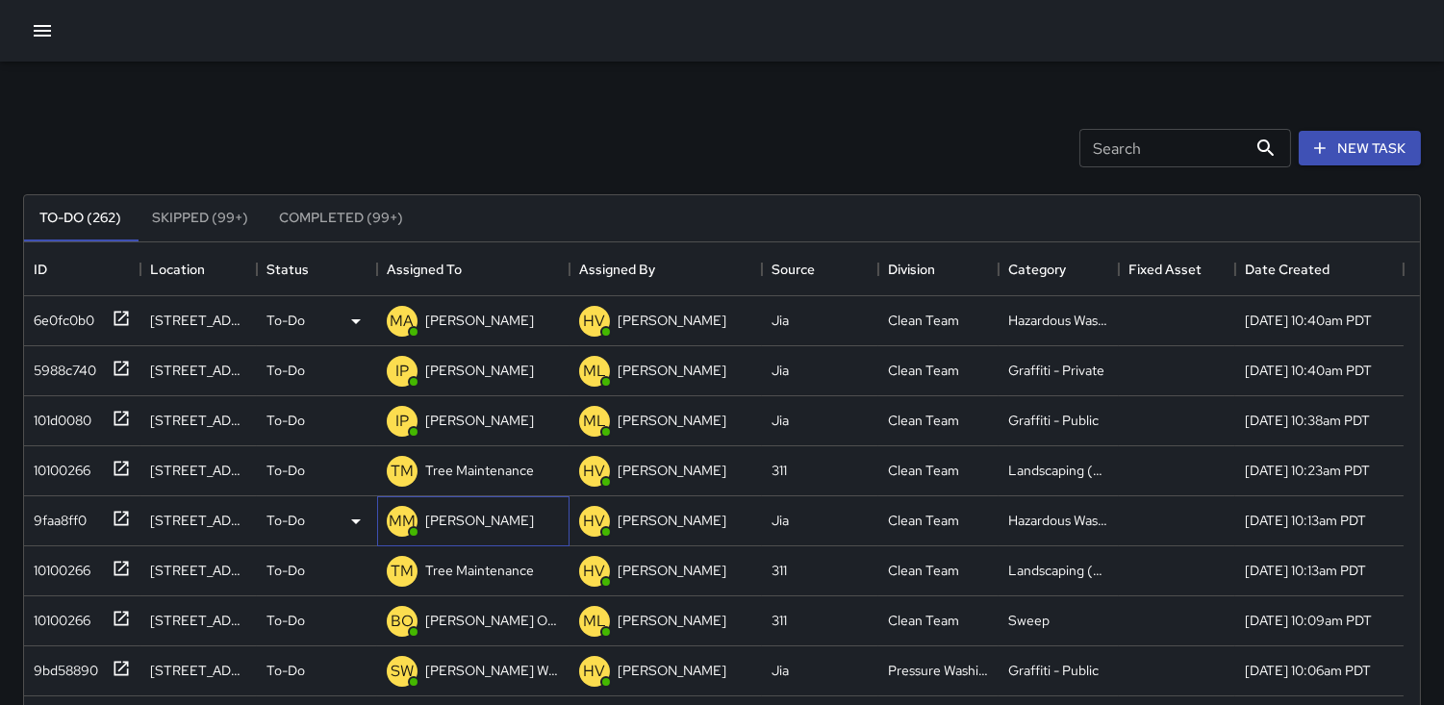
click at [396, 526] on p "MM" at bounding box center [402, 521] width 27 height 23
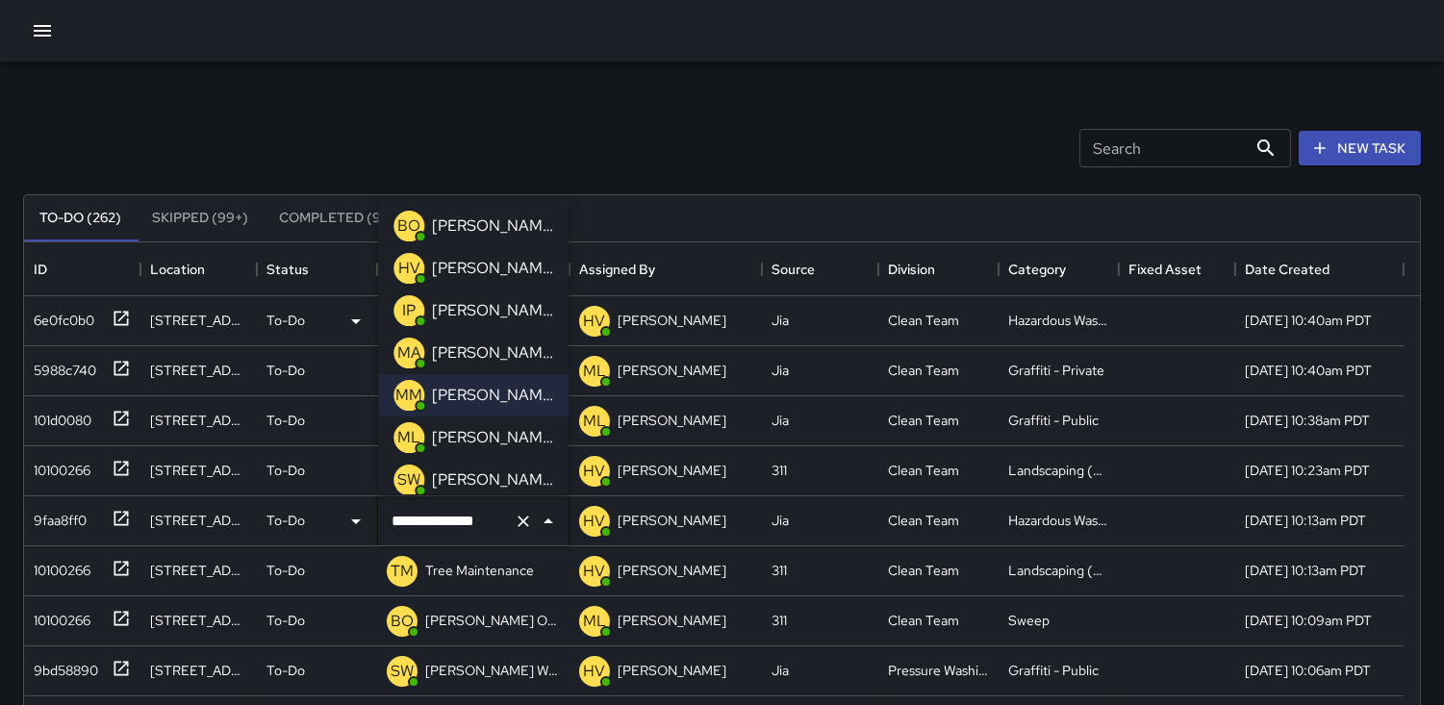
click at [406, 350] on p "MA" at bounding box center [409, 353] width 24 height 23
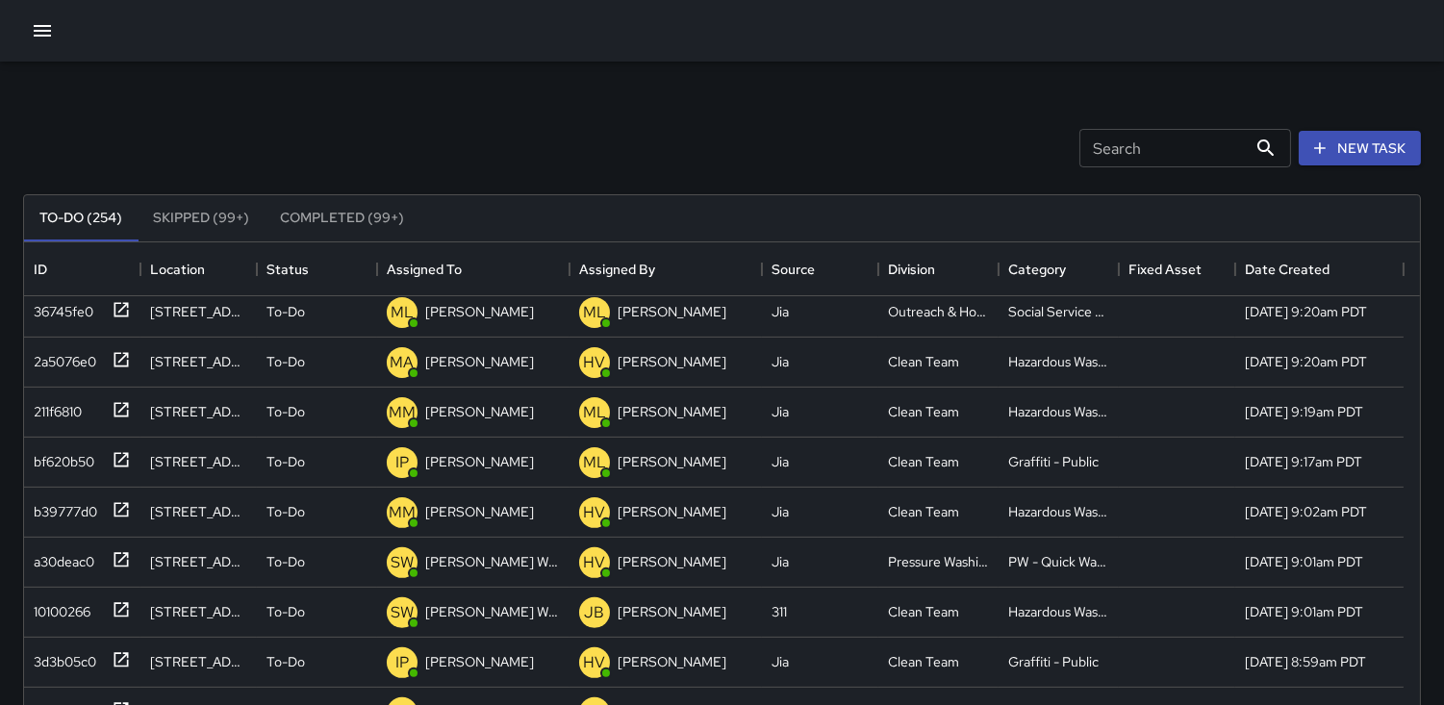
scroll to position [1360, 0]
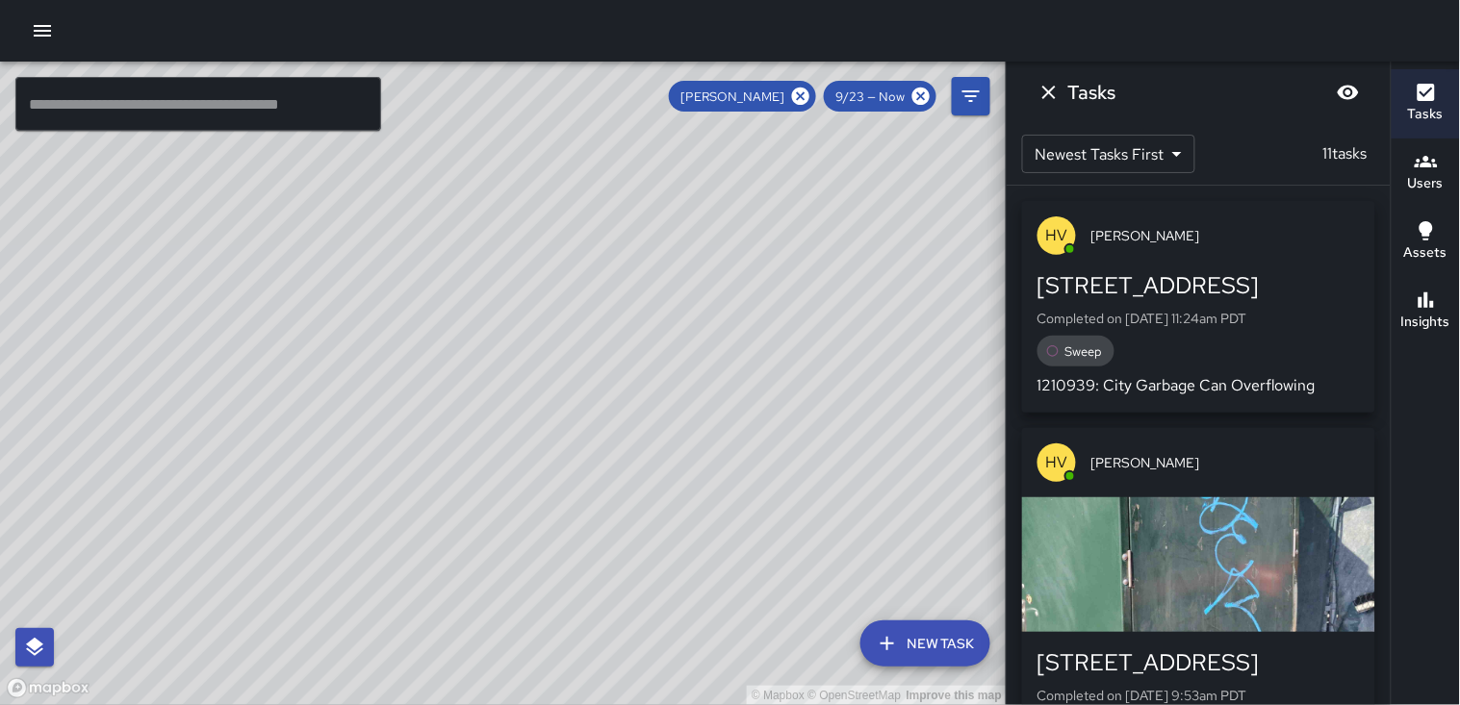
scroll to position [256, 0]
click at [800, 92] on icon at bounding box center [800, 96] width 21 height 21
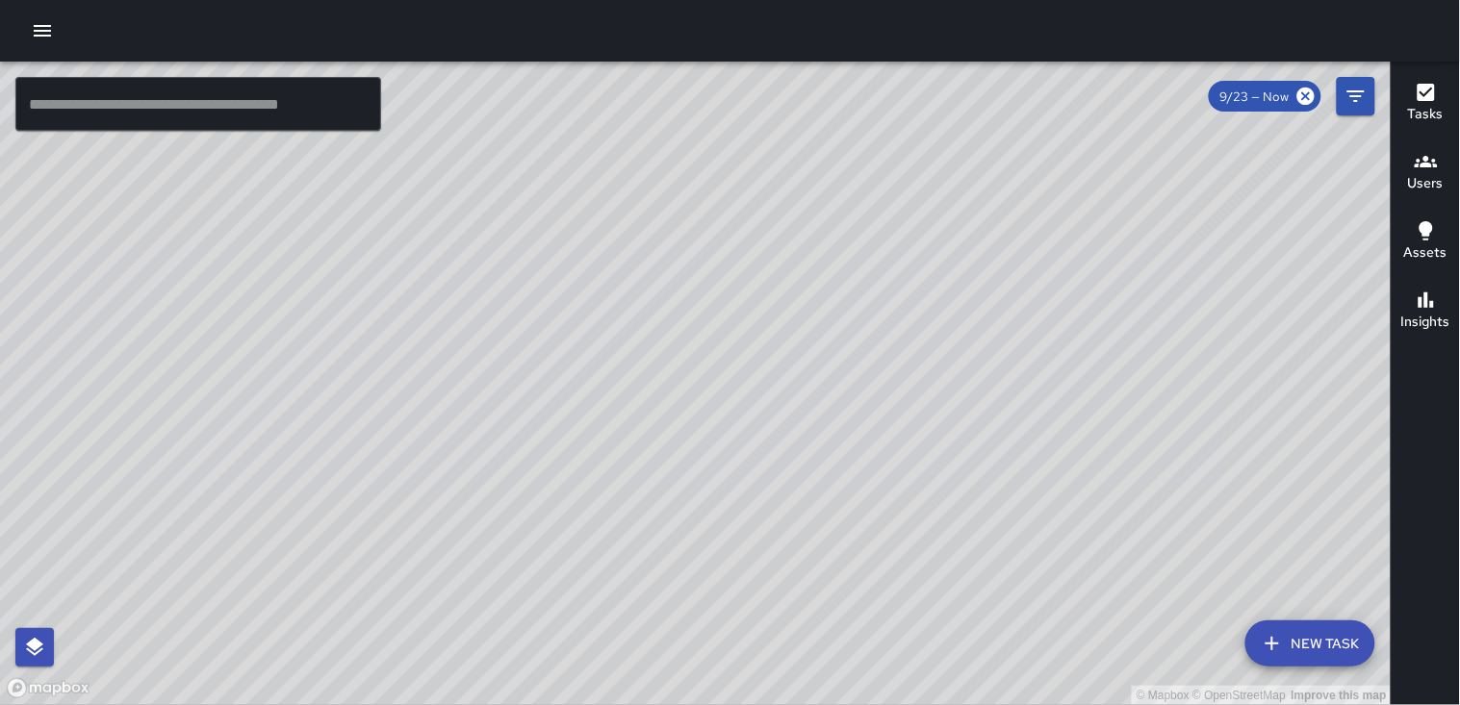
drag, startPoint x: 1196, startPoint y: 261, endPoint x: 479, endPoint y: 324, distance: 719.7
click at [482, 324] on div "© Mapbox © OpenStreetMap Improve this map" at bounding box center [695, 384] width 1391 height 644
drag, startPoint x: 756, startPoint y: 303, endPoint x: 755, endPoint y: 448, distance: 145.3
click at [702, 448] on div "© Mapbox © OpenStreetMap Improve this map" at bounding box center [695, 384] width 1391 height 644
drag, startPoint x: 905, startPoint y: 253, endPoint x: 869, endPoint y: 271, distance: 40.0
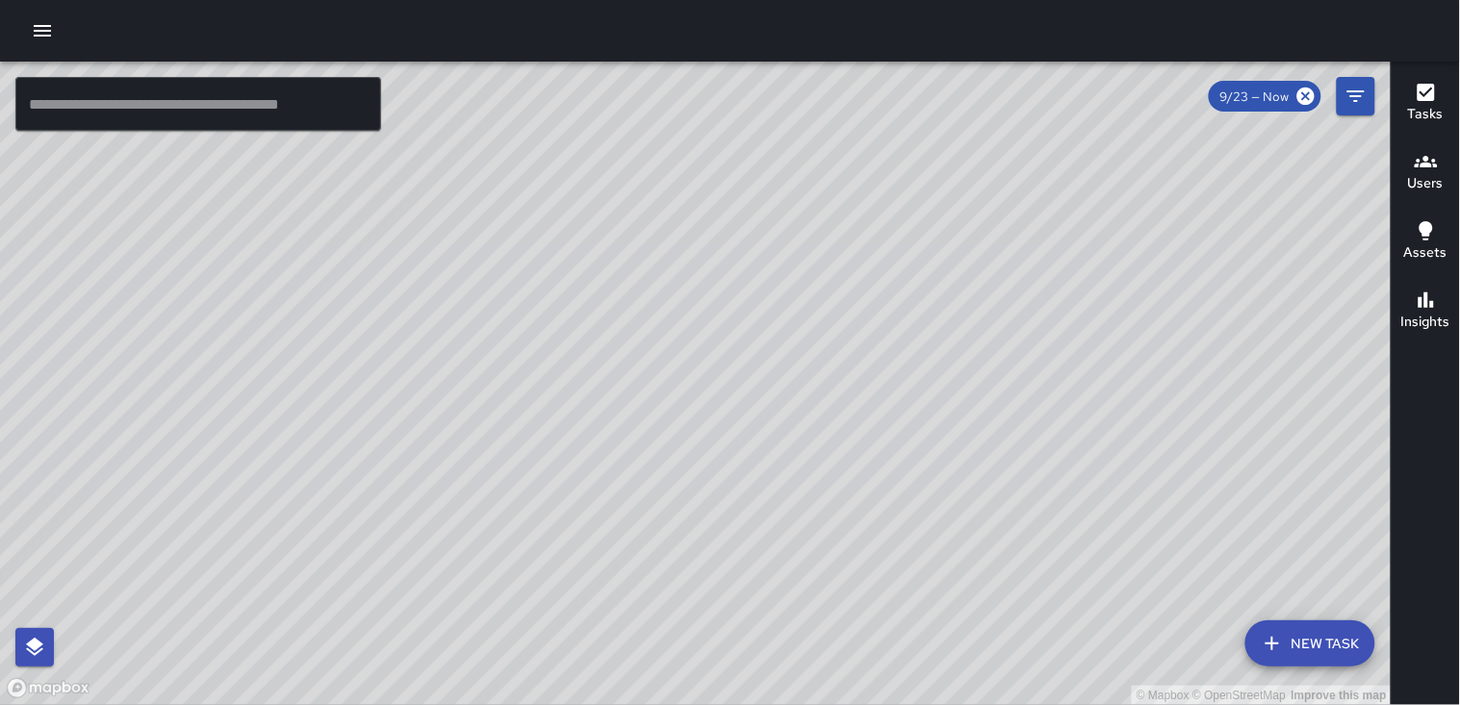
click at [702, 291] on div "© Mapbox © OpenStreetMap Improve this map" at bounding box center [695, 384] width 1391 height 644
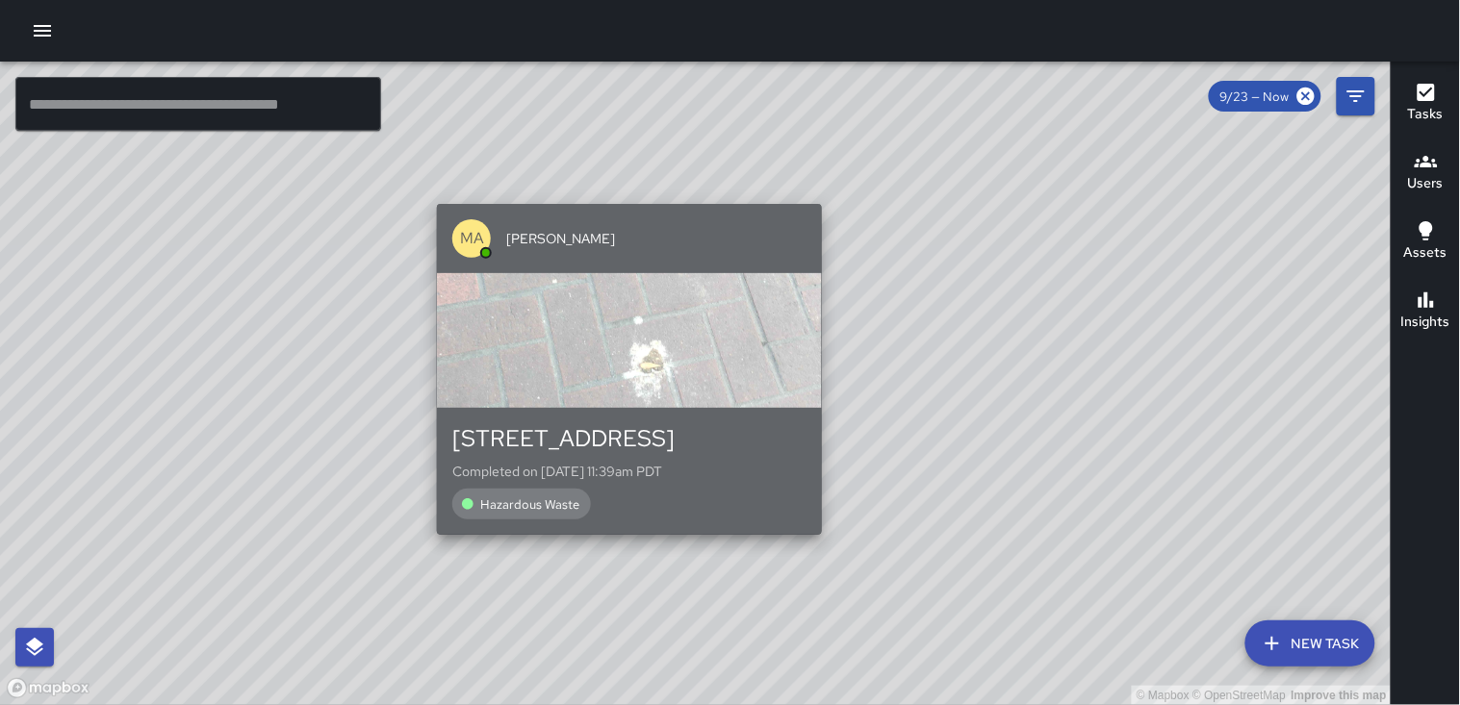
click at [639, 212] on div "MA Manuel Arce" at bounding box center [629, 238] width 385 height 69
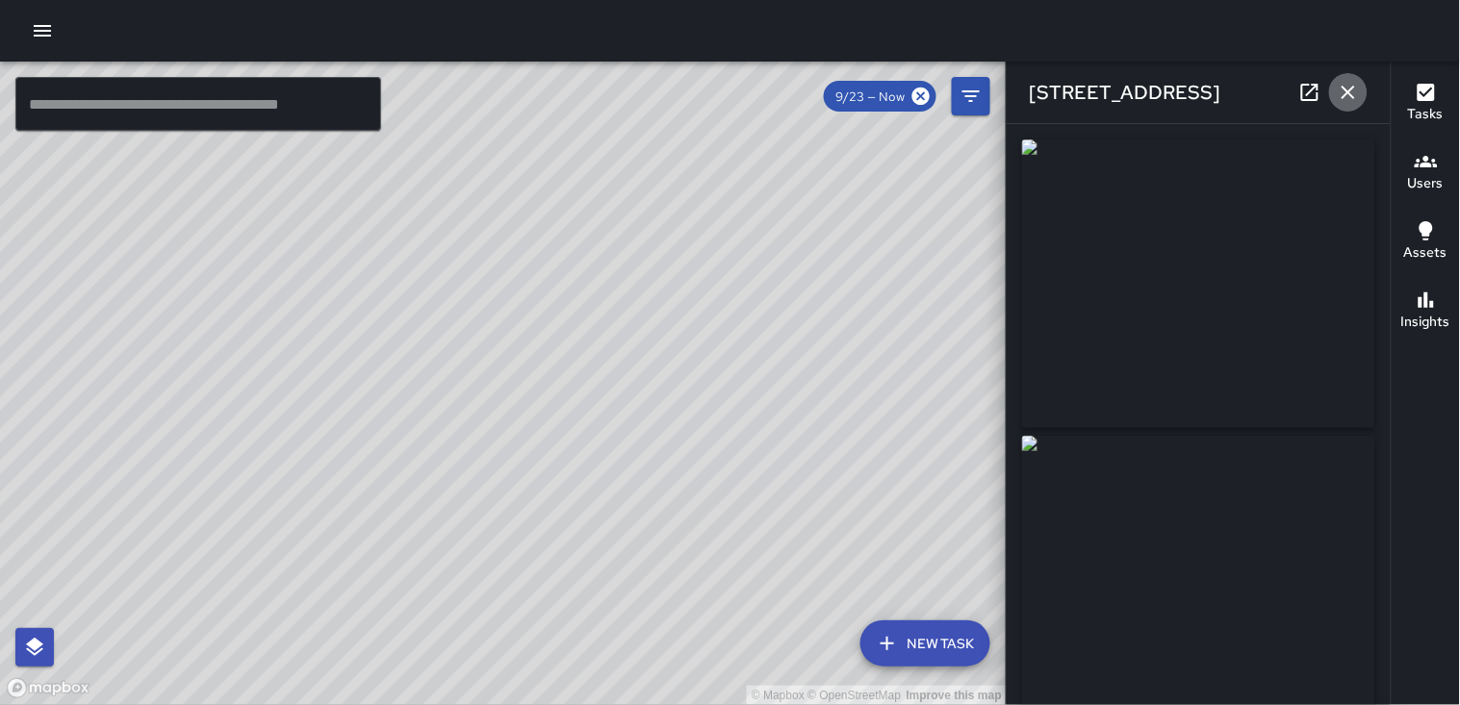
click at [702, 89] on icon "button" at bounding box center [1347, 92] width 13 height 13
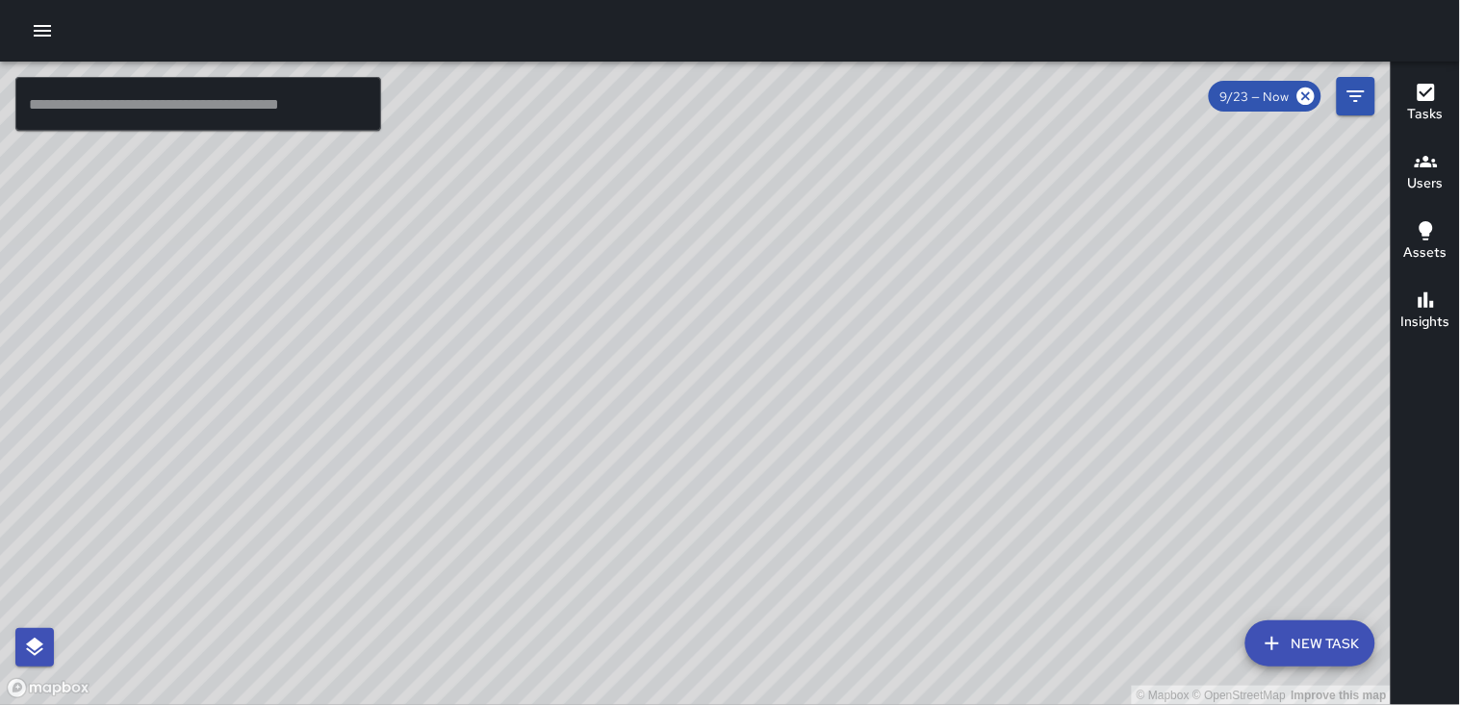
click at [43, 37] on icon "button" at bounding box center [42, 30] width 23 height 23
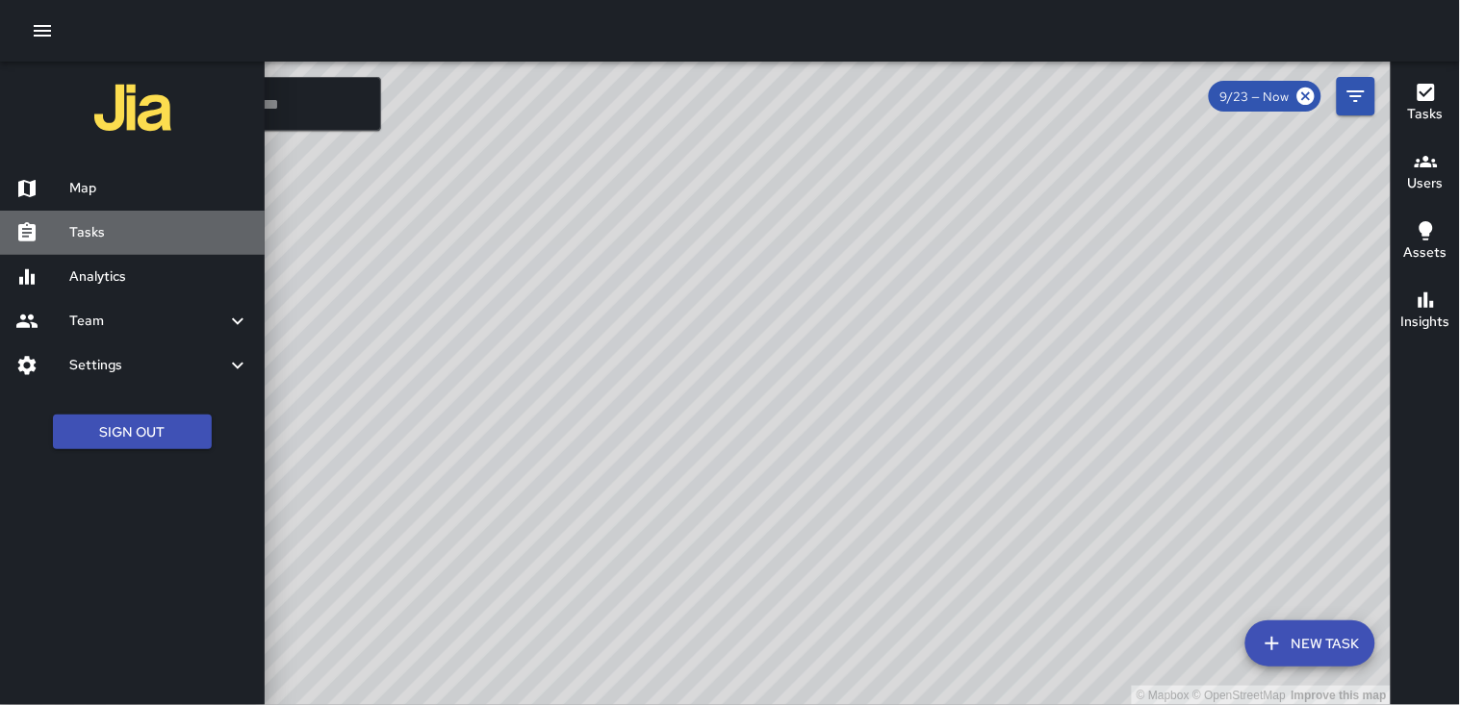
click at [113, 232] on h6 "Tasks" at bounding box center [159, 232] width 180 height 21
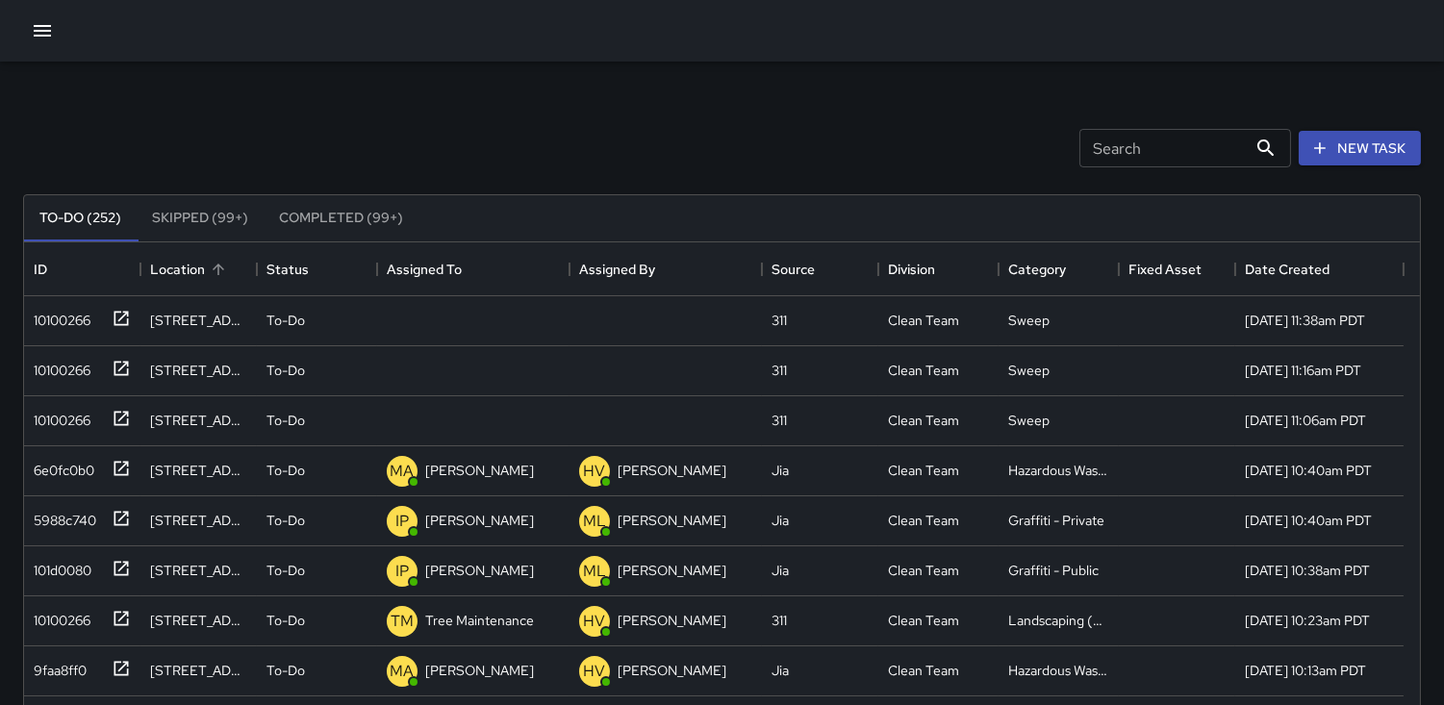
scroll to position [799, 1380]
click at [89, 512] on div "5988c740" at bounding box center [61, 516] width 70 height 27
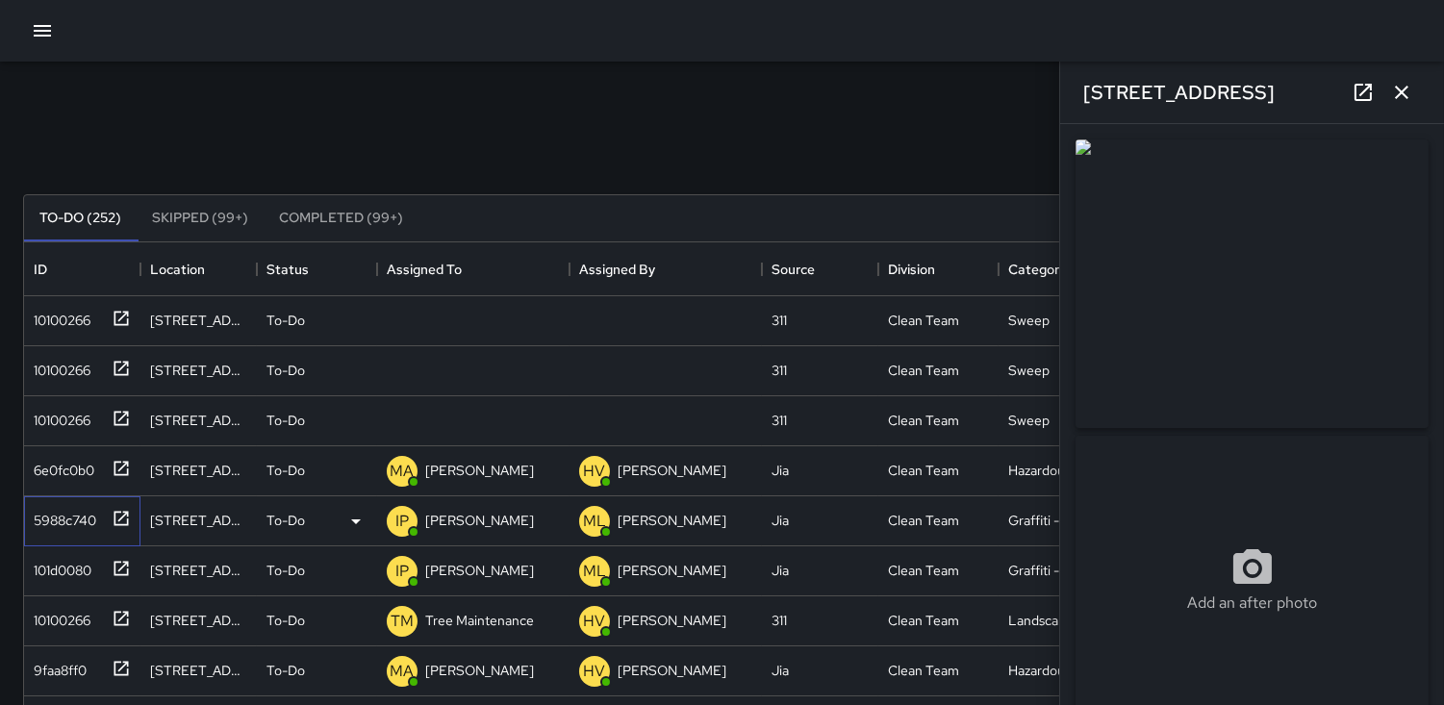
type input "**********"
drag, startPoint x: 1402, startPoint y: 89, endPoint x: 1382, endPoint y: 108, distance: 27.3
click at [702, 91] on icon "button" at bounding box center [1401, 92] width 23 height 23
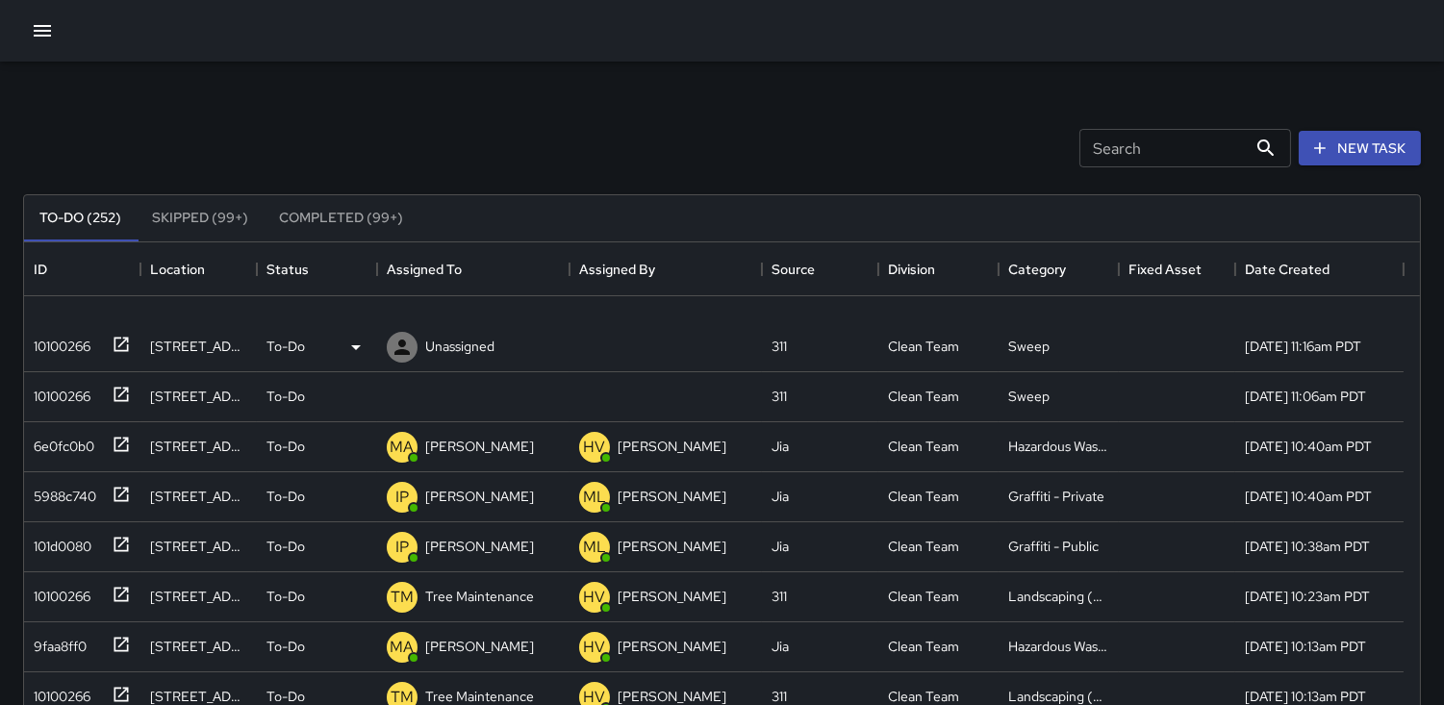
scroll to position [0, 0]
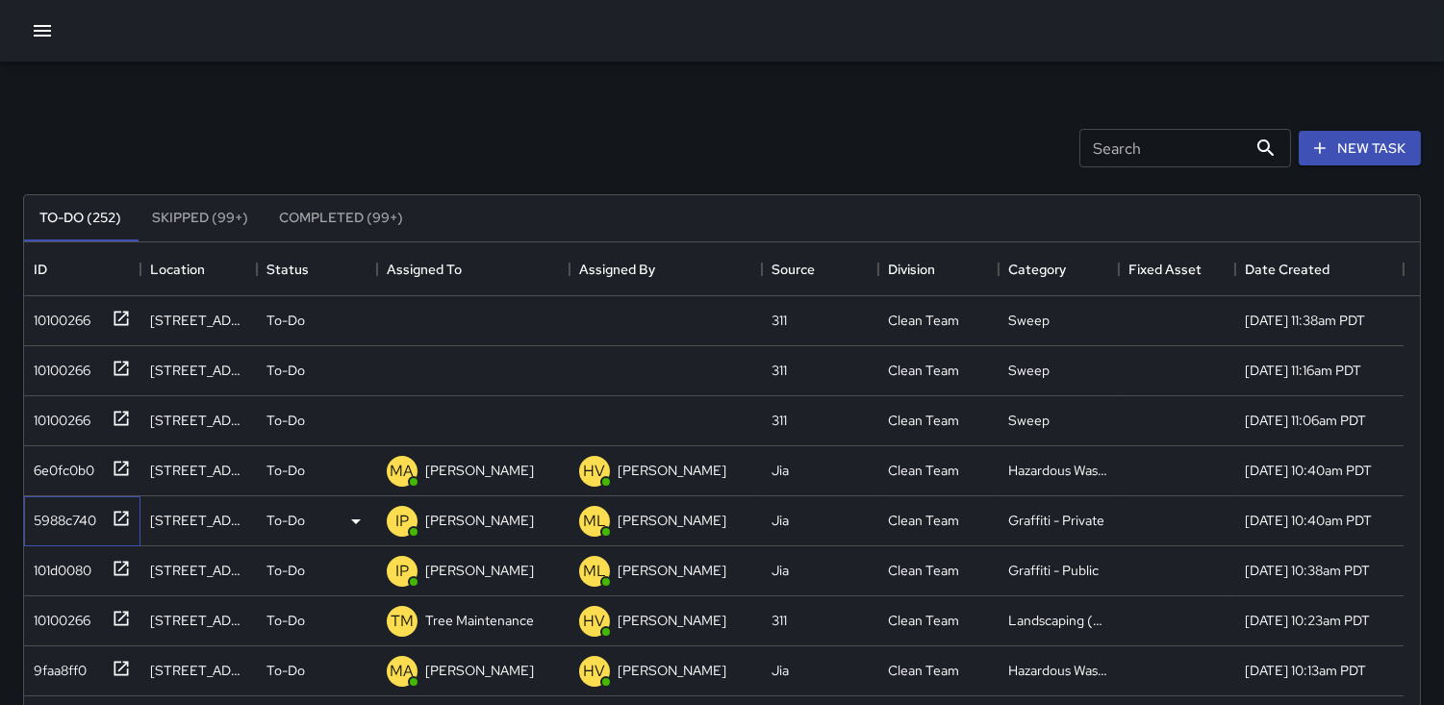
click at [88, 504] on div "5988c740" at bounding box center [61, 516] width 70 height 27
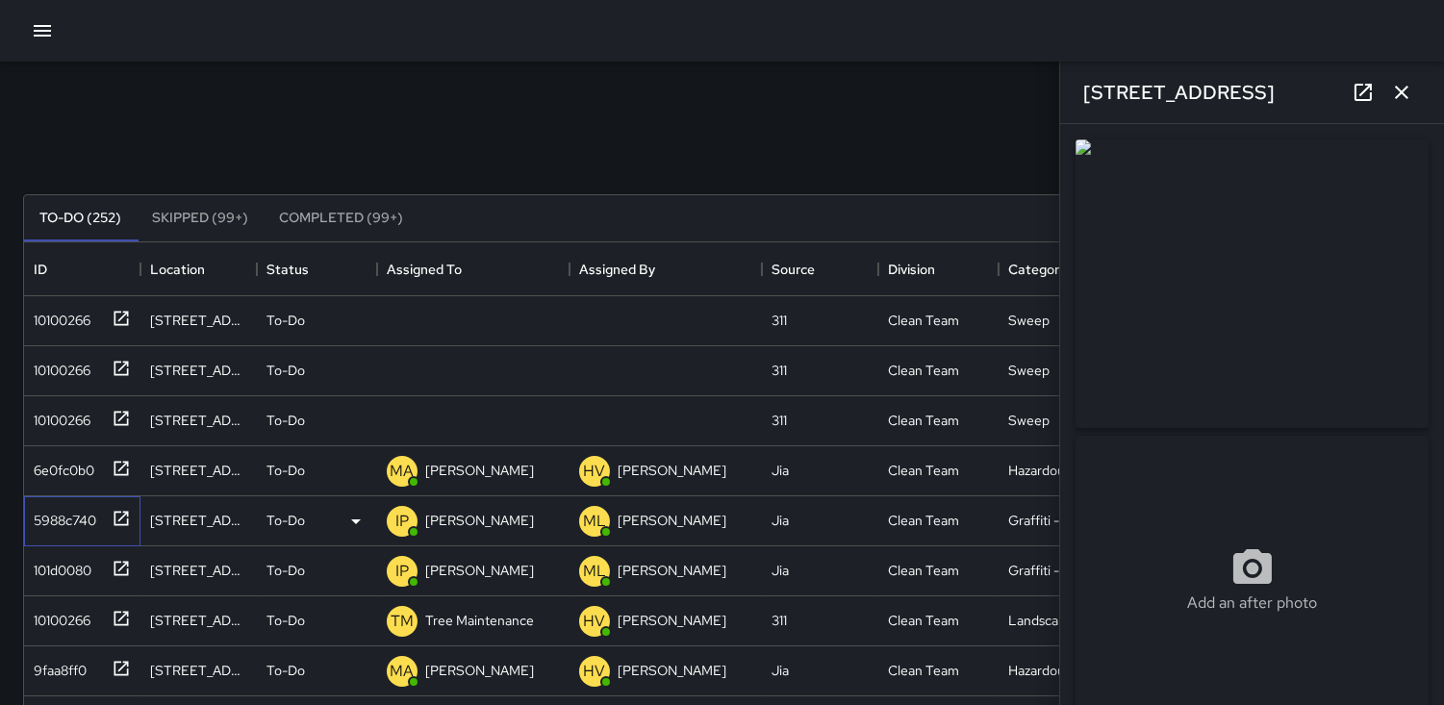
type input "**********"
click at [73, 460] on div "6e0fc0b0" at bounding box center [60, 466] width 68 height 27
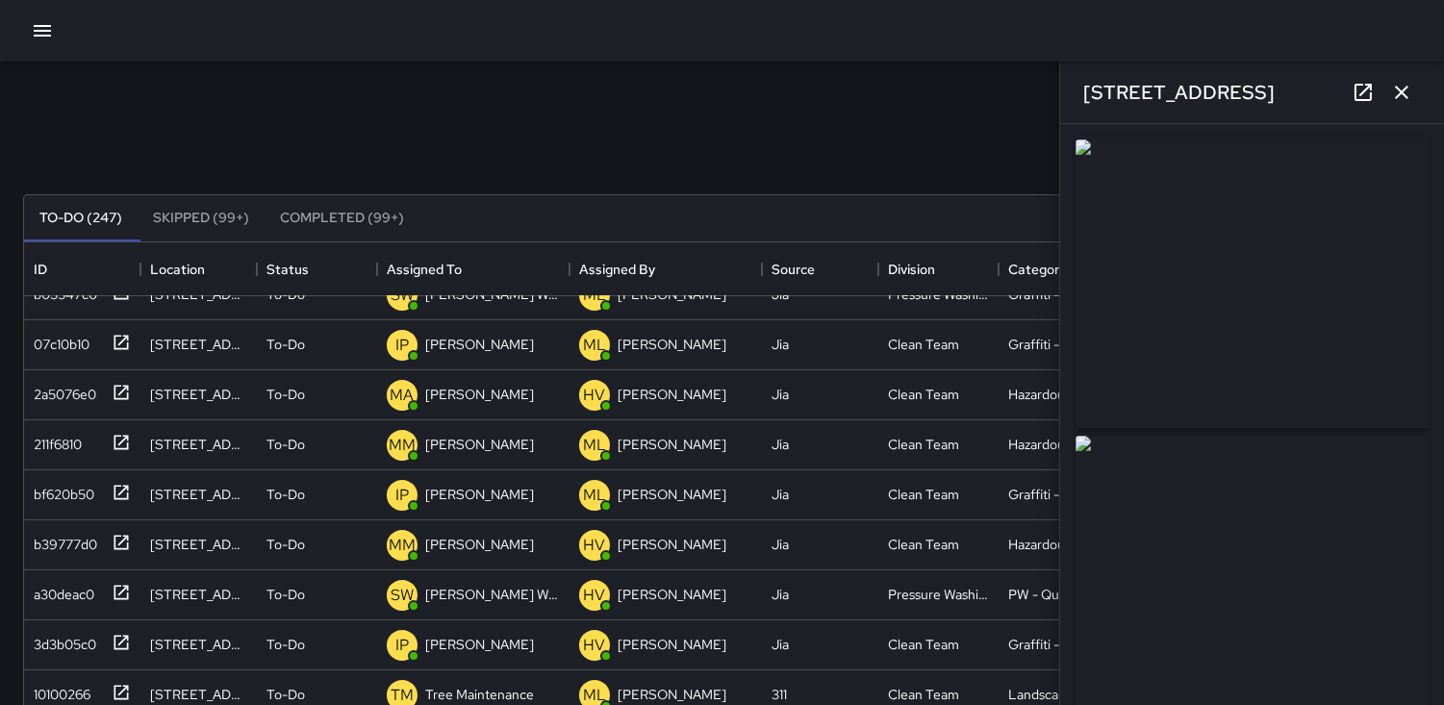
scroll to position [1177, 0]
type input "**********"
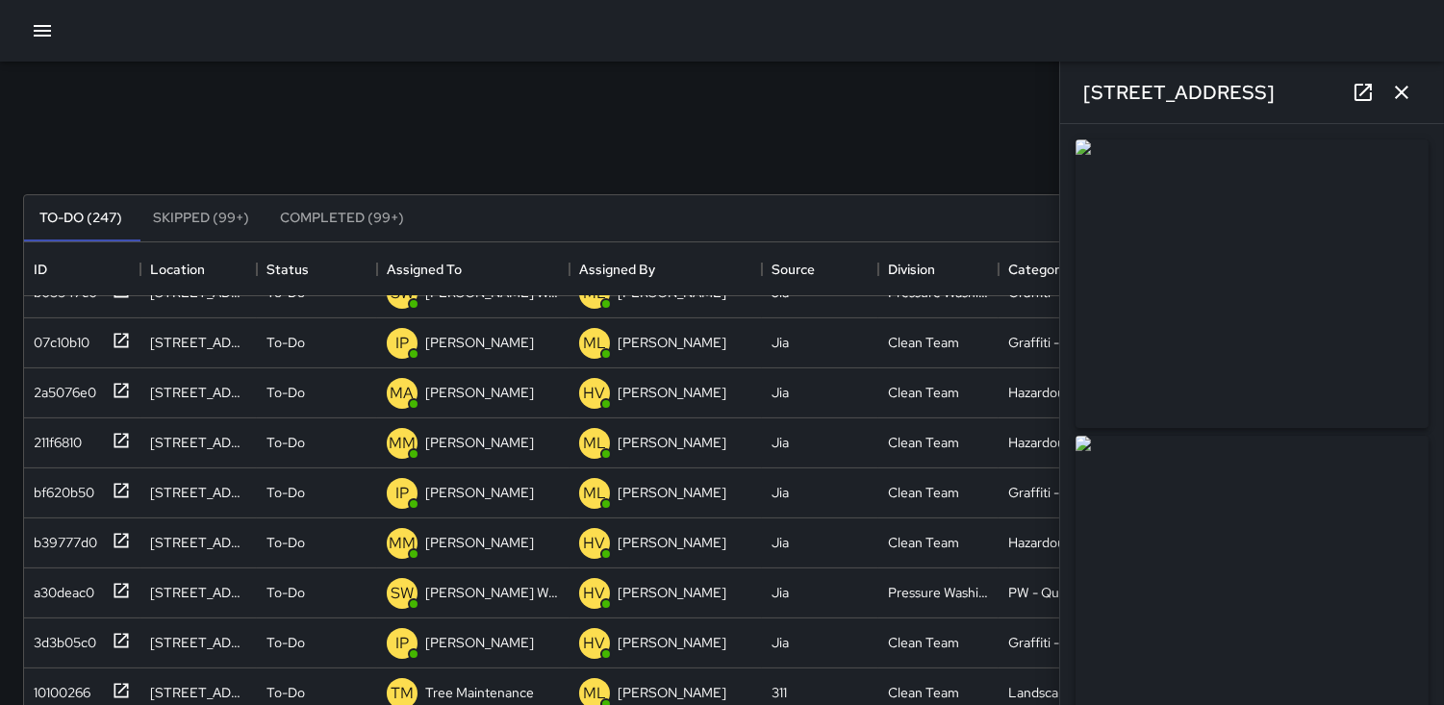
scroll to position [1179, 0]
type input "**********"
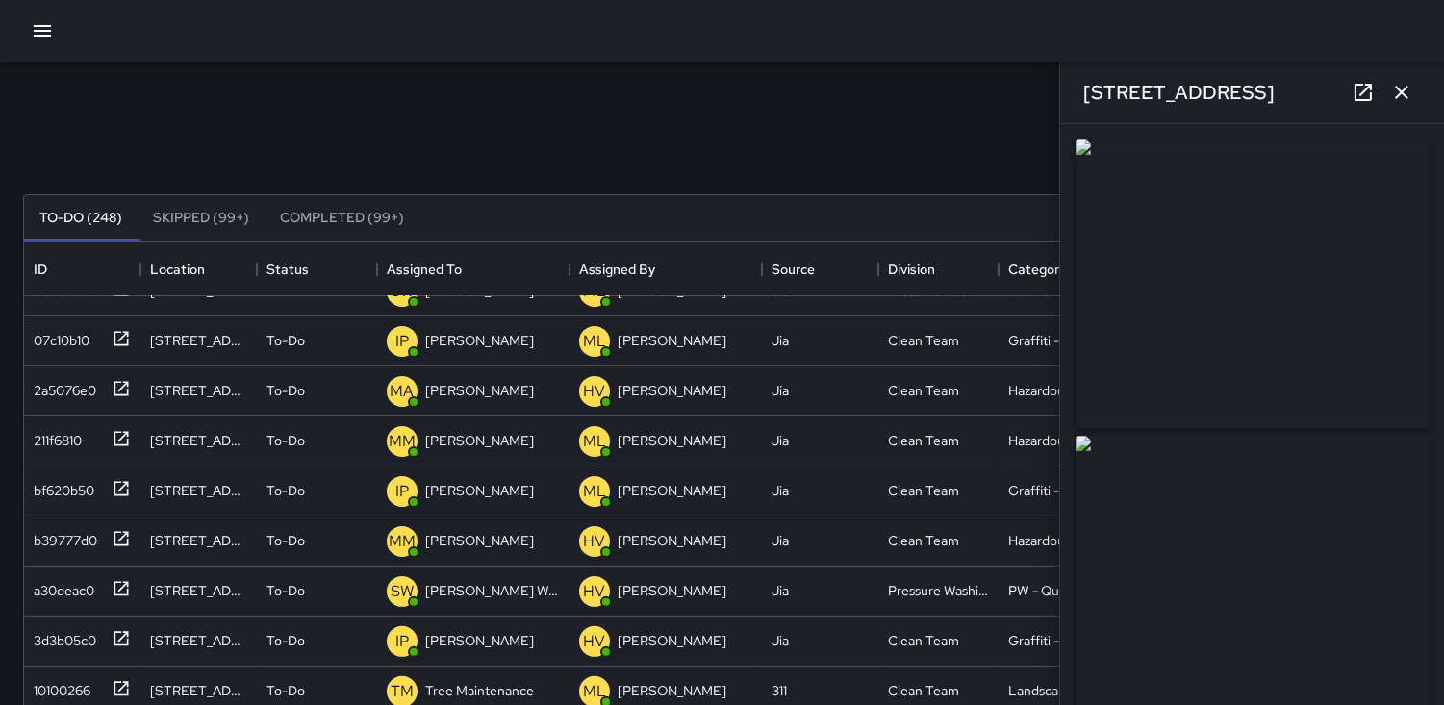
scroll to position [1380, 0]
